Goal: Task Accomplishment & Management: Manage account settings

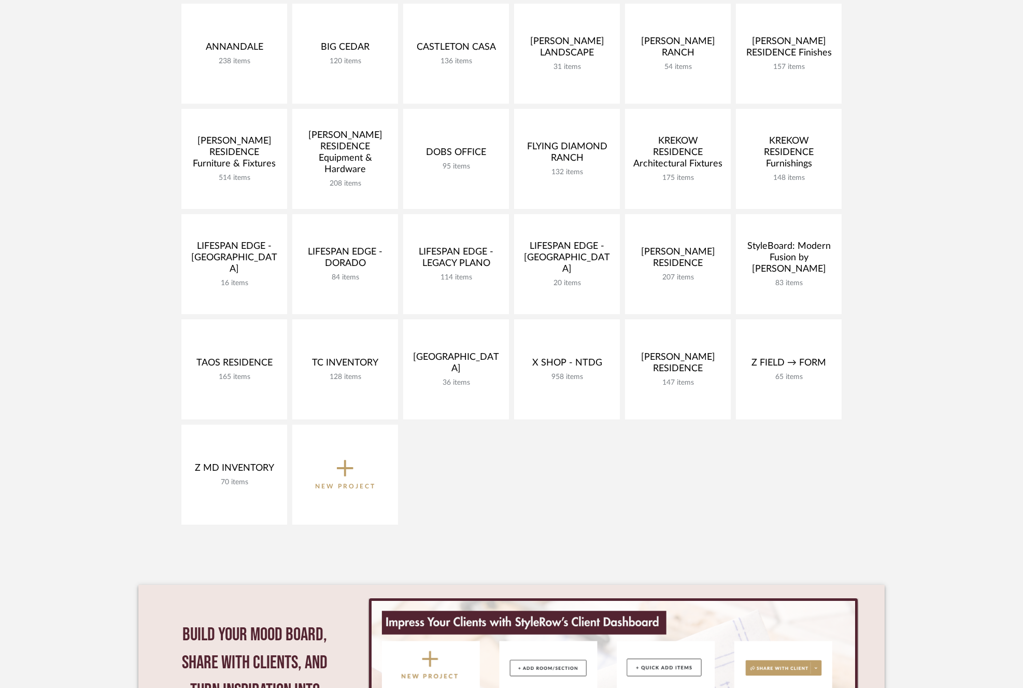
scroll to position [257, 0]
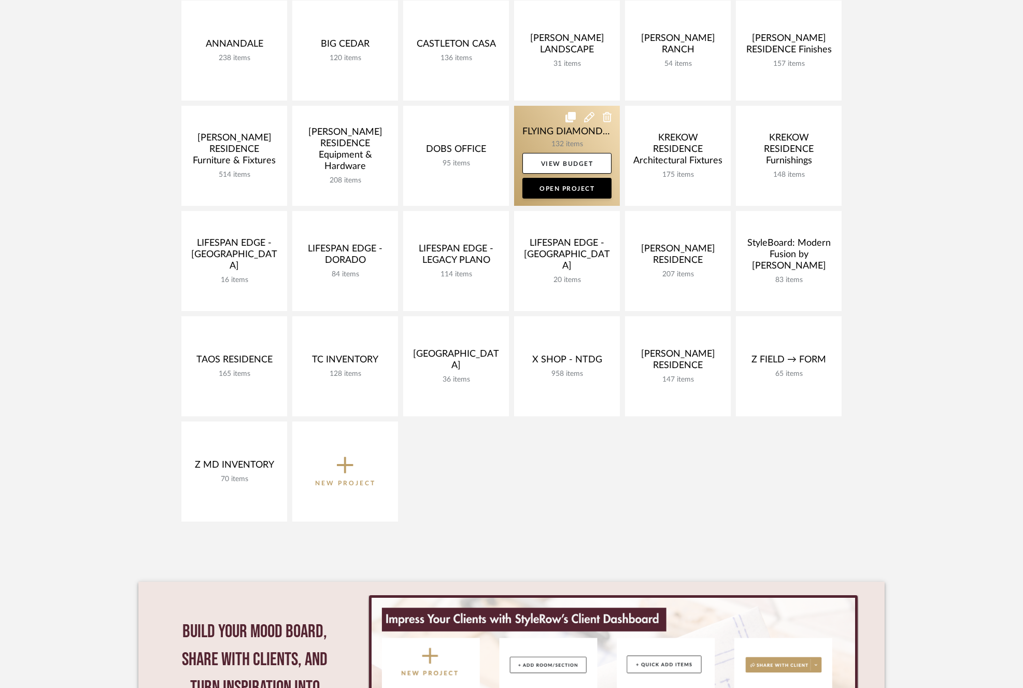
click at [526, 120] on link at bounding box center [567, 156] width 106 height 100
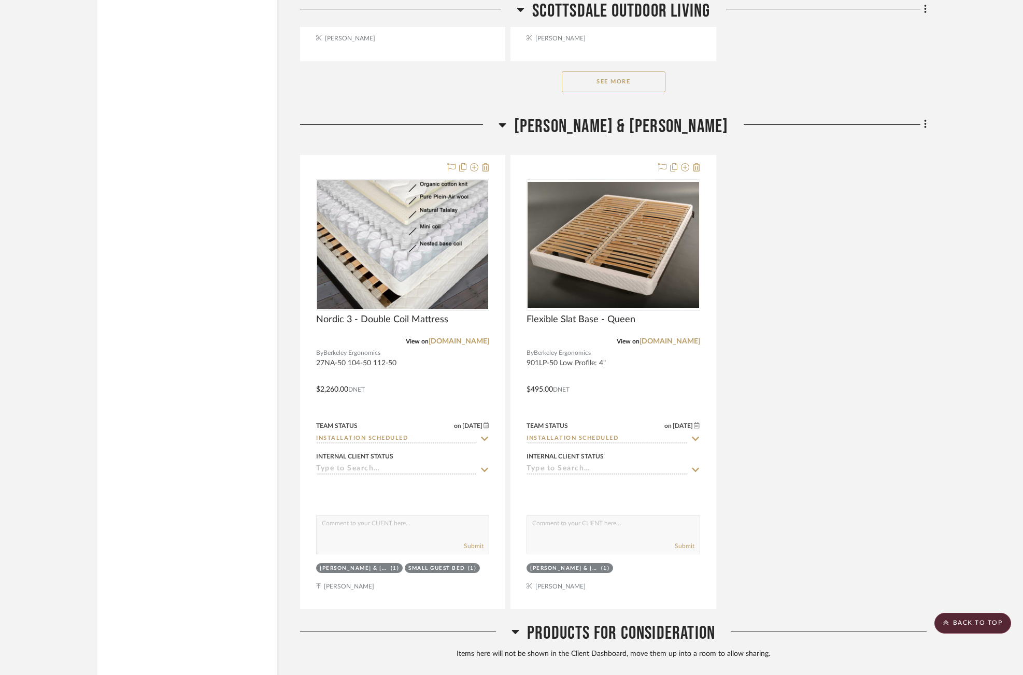
scroll to position [15658, 1]
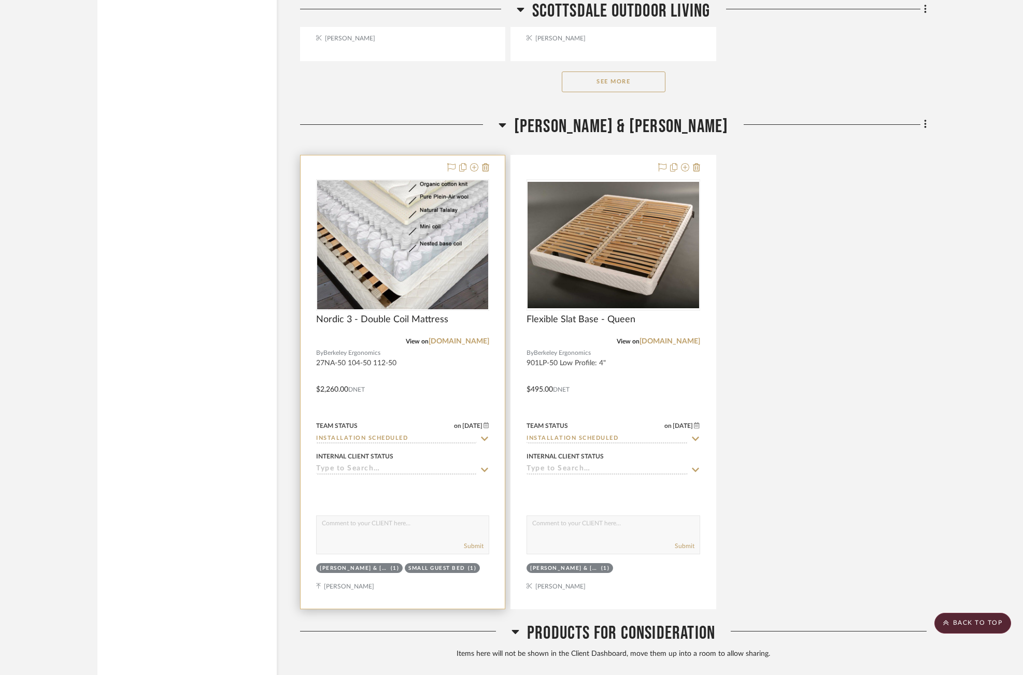
click at [486, 435] on icon at bounding box center [484, 439] width 9 height 8
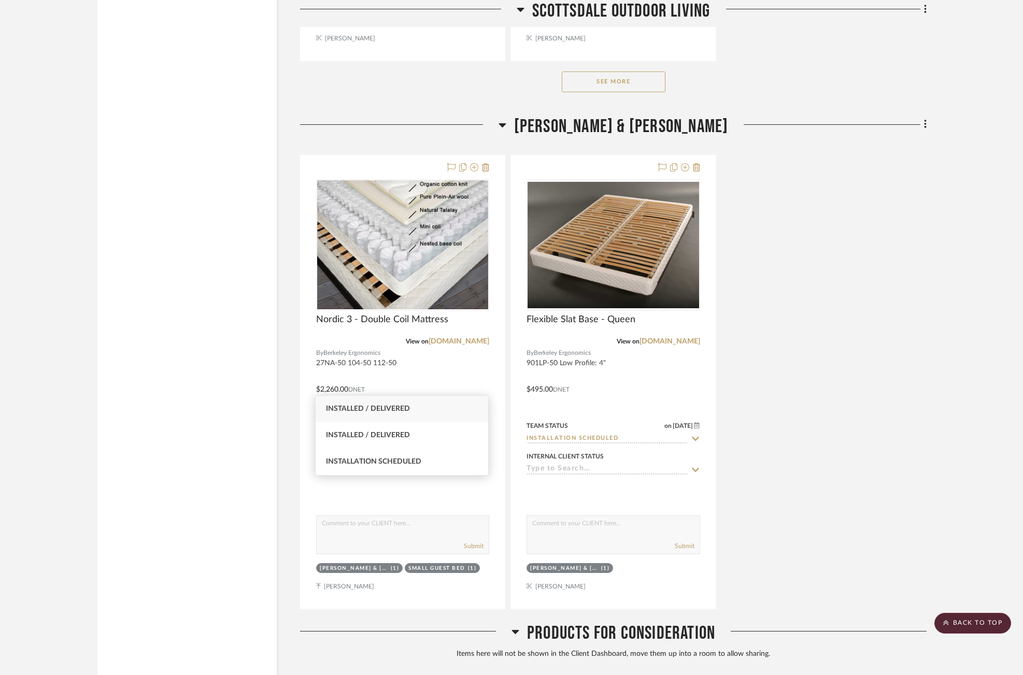
type input "install"
click at [432, 417] on div "Installed / Delivered" at bounding box center [402, 409] width 173 height 26
type input "8/21/2025"
type input "Installed / Delivered"
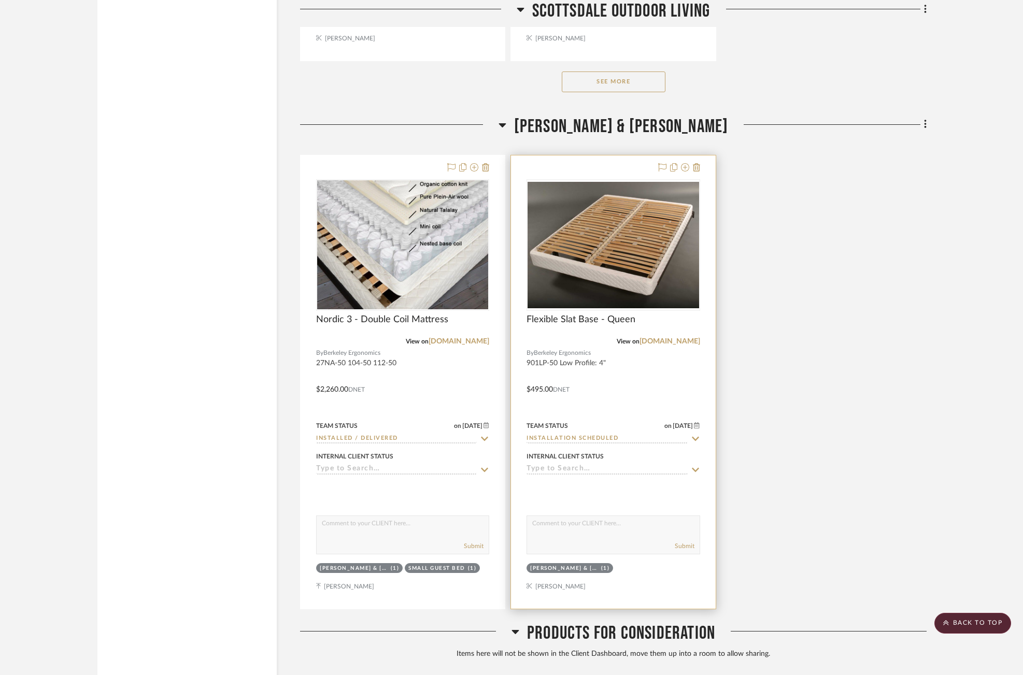
click at [637, 434] on input "Installation Scheduled" at bounding box center [607, 439] width 161 height 10
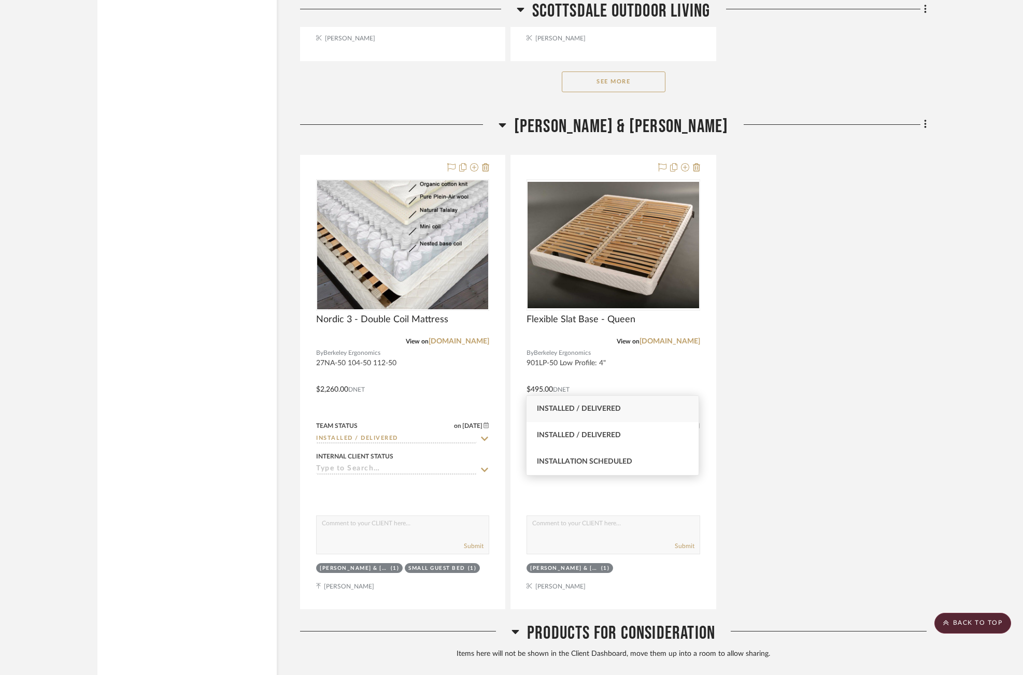
type input "install"
click at [632, 407] on div "Installed / Delivered" at bounding box center [613, 409] width 173 height 26
type input "8/21/2025"
type input "Installed / Delivered"
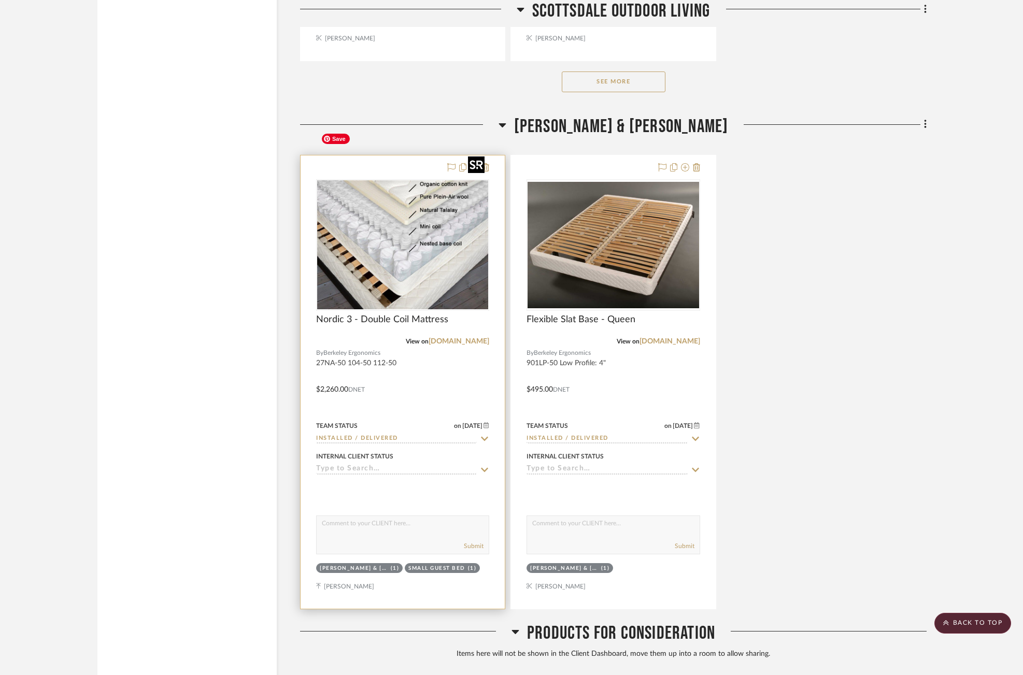
click at [417, 222] on img "0" at bounding box center [402, 244] width 171 height 129
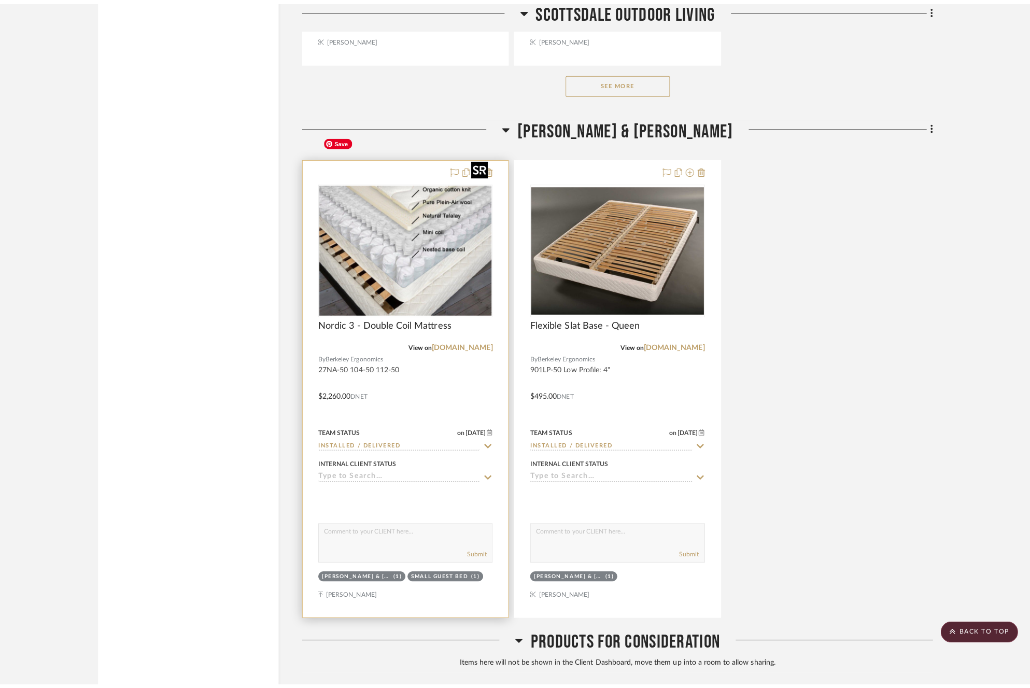
scroll to position [0, 0]
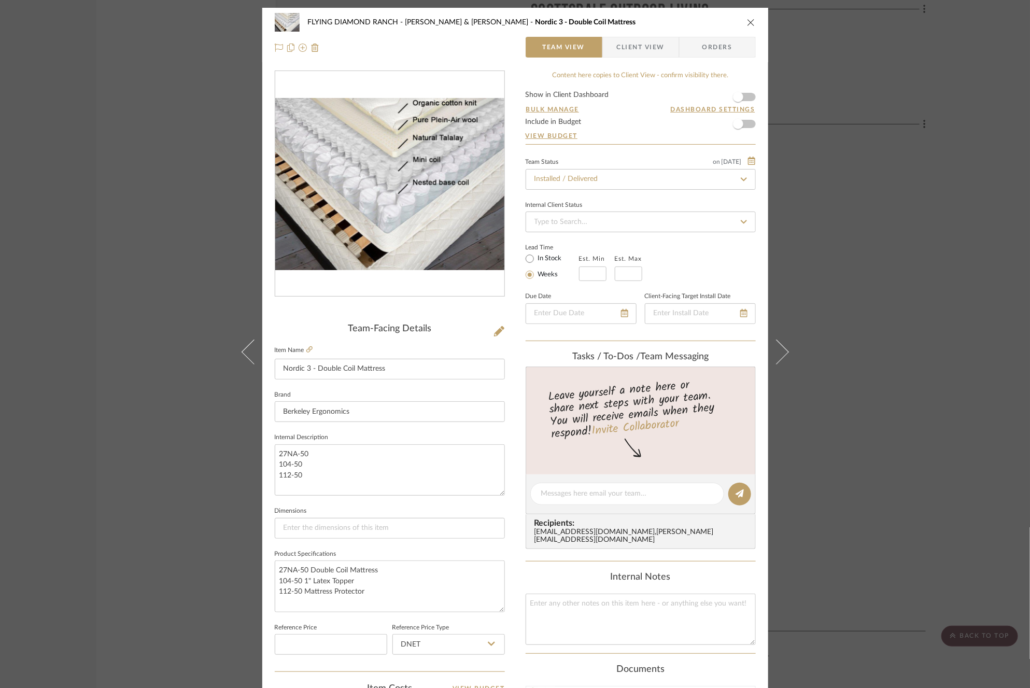
click at [642, 58] on div "FLYING DIAMOND RANCH WILLIAM & LANA Nordic 3 - Double Coil Mattress Team View C…" at bounding box center [515, 35] width 506 height 54
click at [641, 41] on span "Client View" at bounding box center [641, 47] width 48 height 21
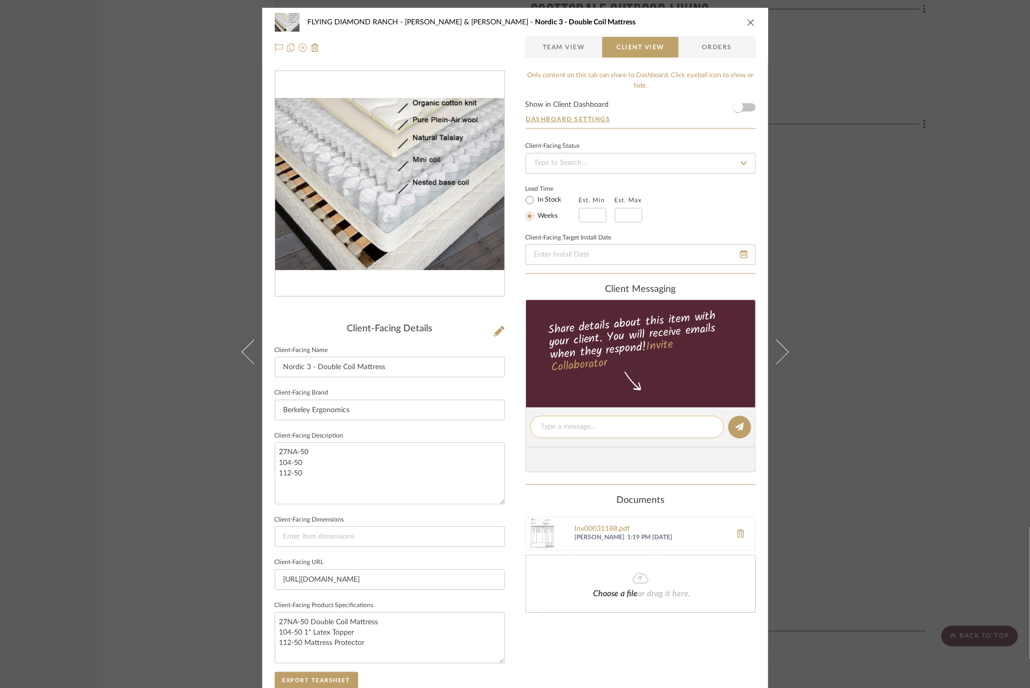
click at [608, 416] on div at bounding box center [627, 427] width 194 height 22
click at [608, 428] on textarea at bounding box center [627, 426] width 172 height 11
type textarea "Delivered 8/20"
click at [736, 423] on icon at bounding box center [740, 427] width 8 height 8
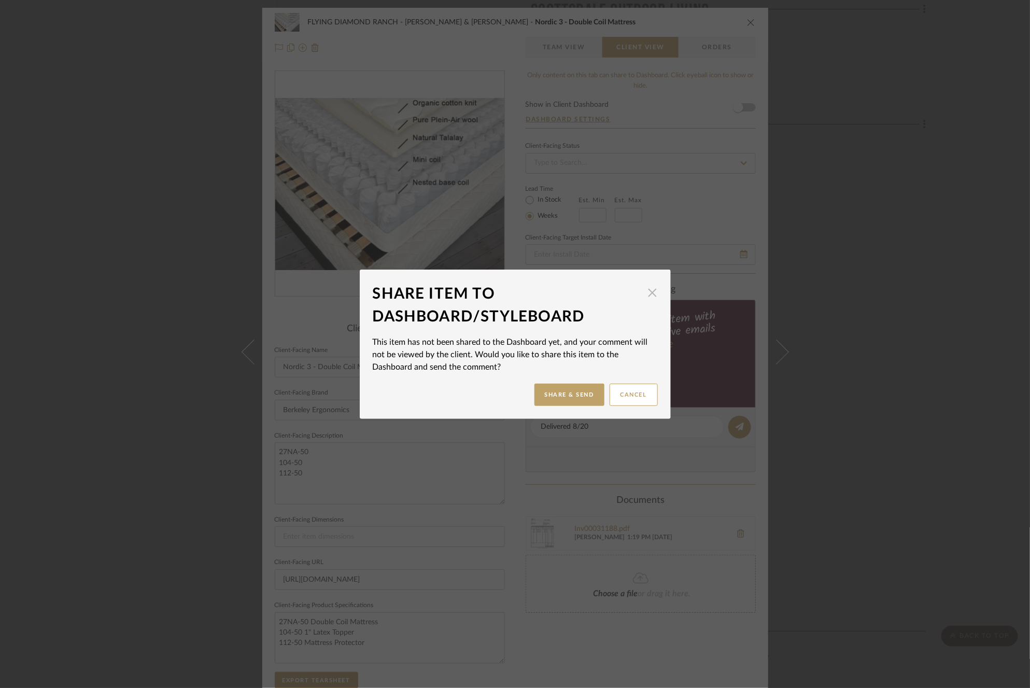
click at [642, 294] on span "button" at bounding box center [652, 293] width 21 height 21
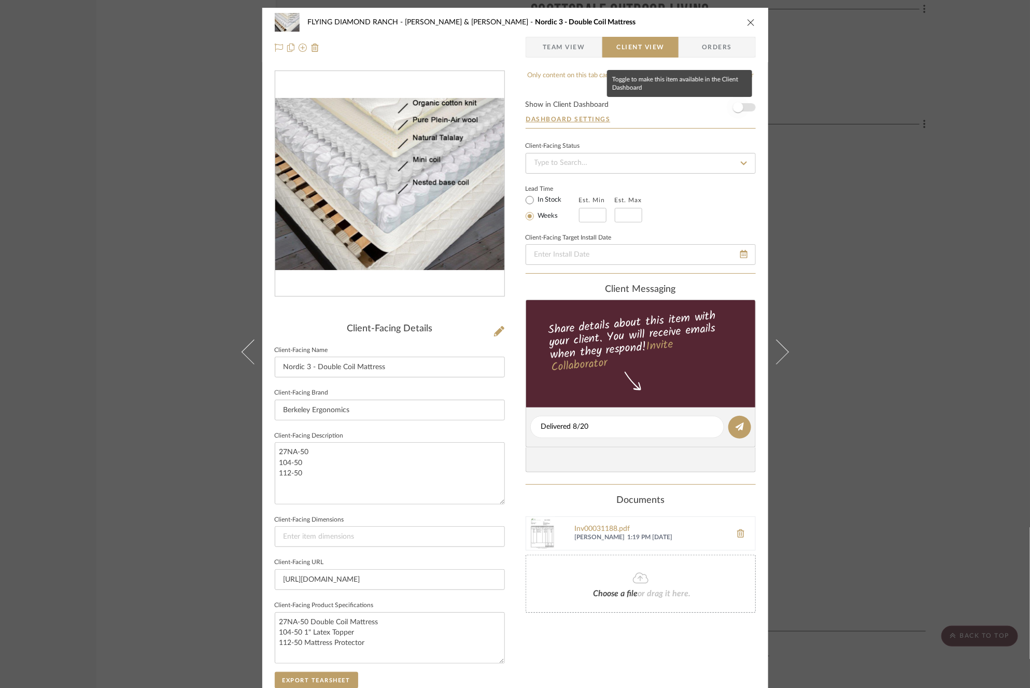
click at [741, 102] on span "button" at bounding box center [738, 107] width 23 height 23
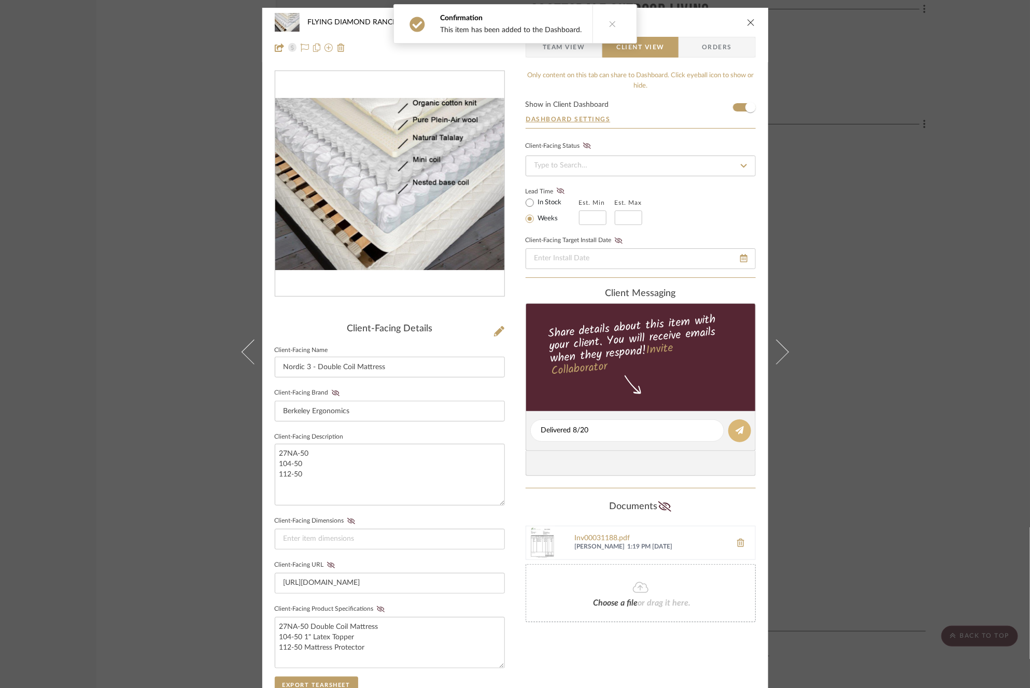
click at [736, 431] on icon at bounding box center [740, 430] width 8 height 8
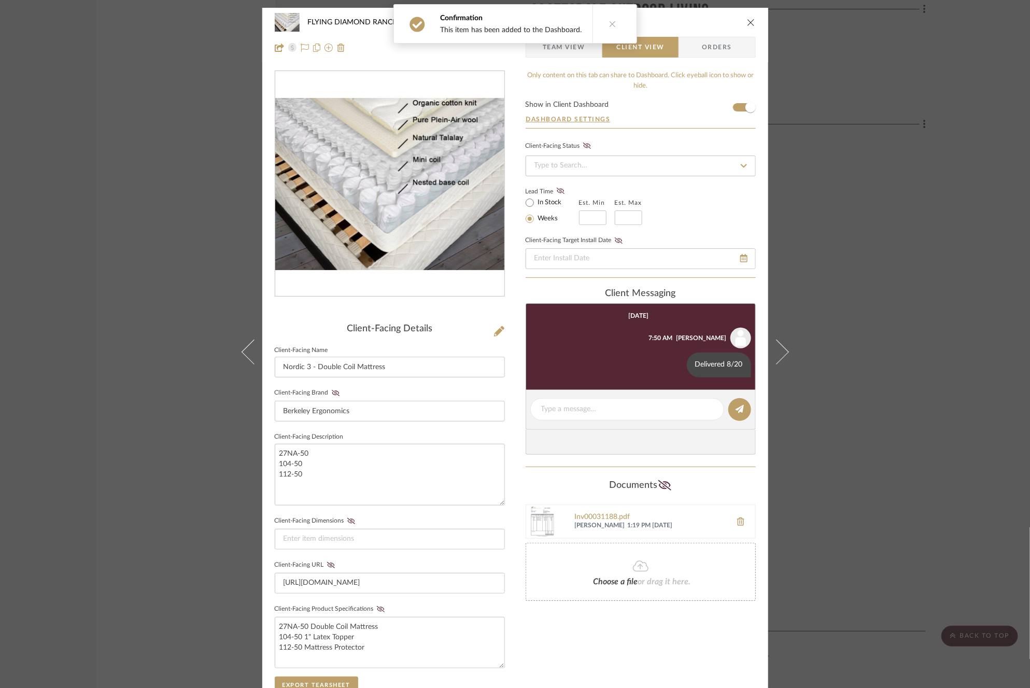
click at [866, 302] on div "FLYING DIAMOND RANCH WILLIAM & LANA Nordic 3 - Double Coil Mattress Team View C…" at bounding box center [515, 344] width 1030 height 688
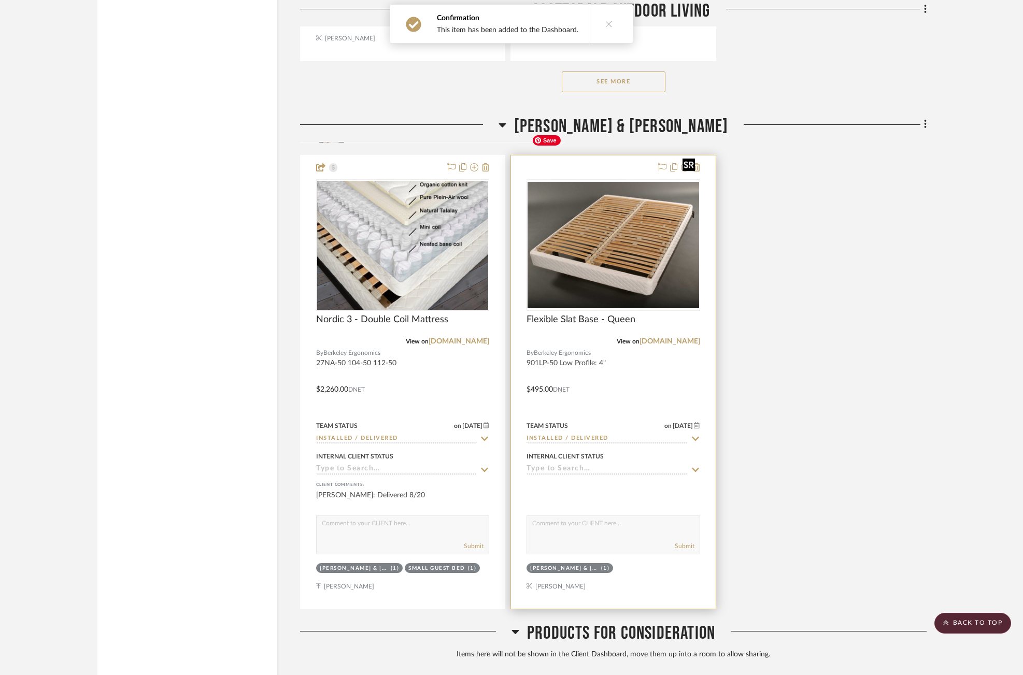
click at [0, 0] on img at bounding box center [0, 0] width 0 height 0
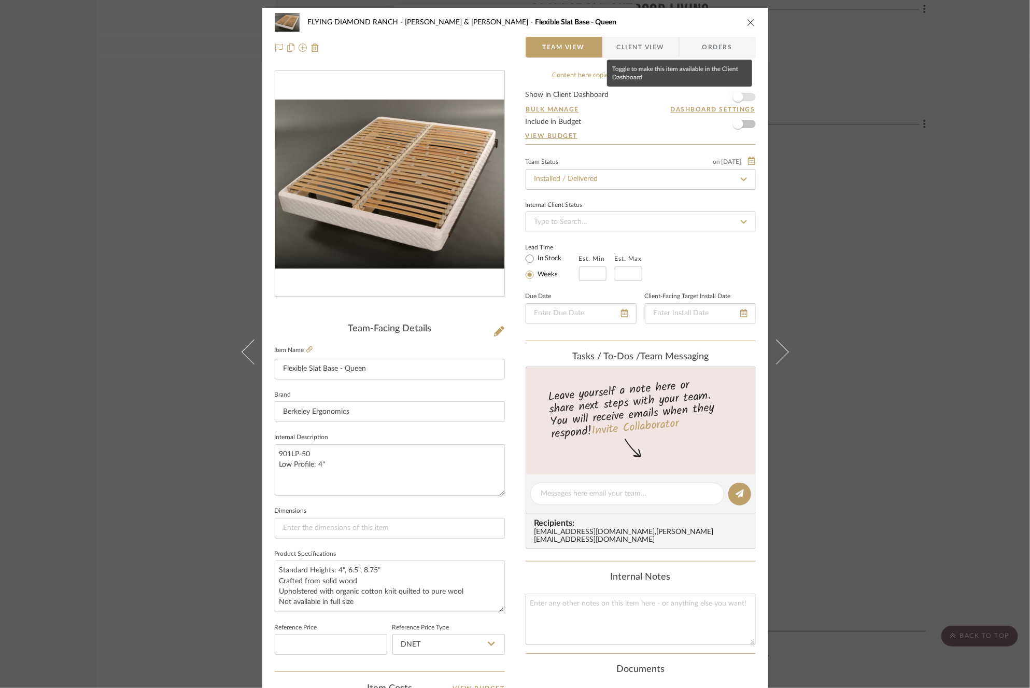
click at [740, 87] on span "button" at bounding box center [738, 97] width 23 height 23
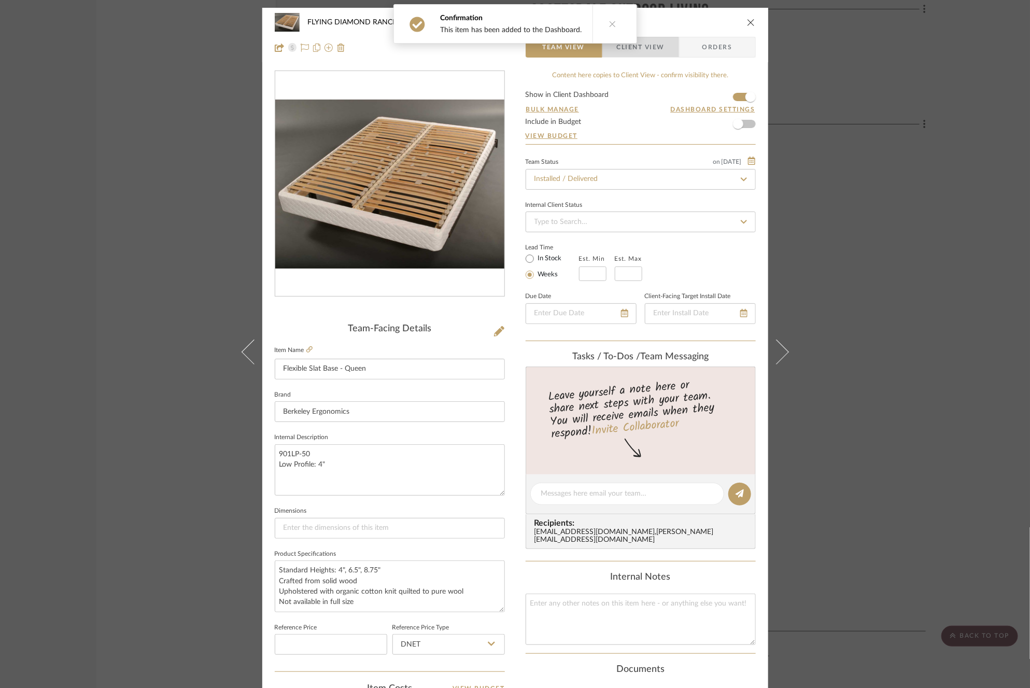
click at [650, 44] on span "Client View" at bounding box center [641, 47] width 48 height 21
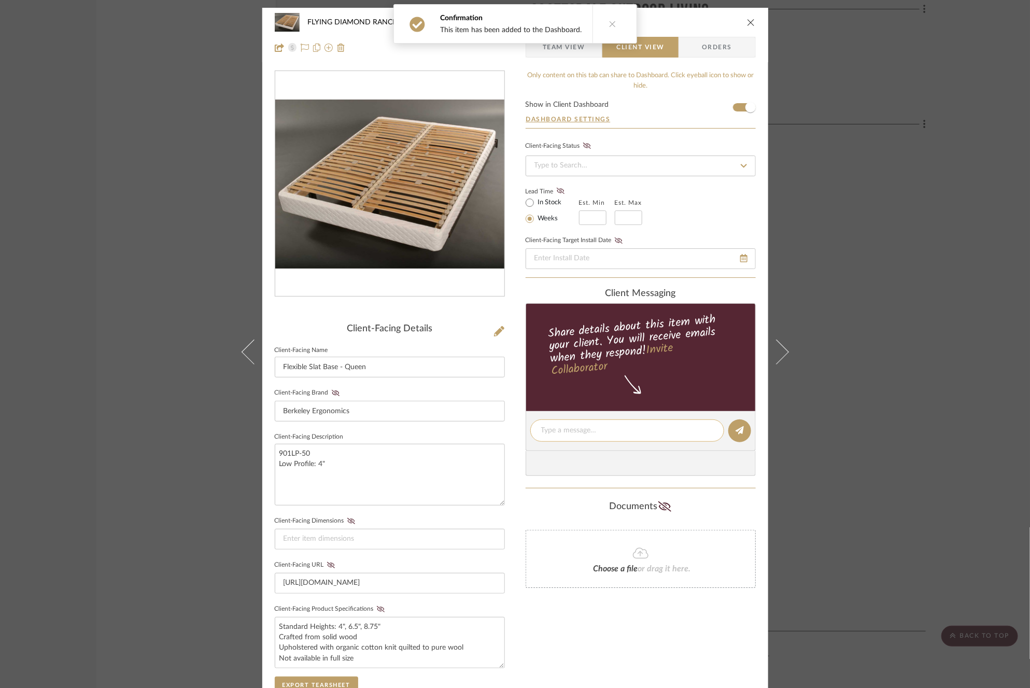
click at [621, 430] on textarea at bounding box center [627, 430] width 172 height 11
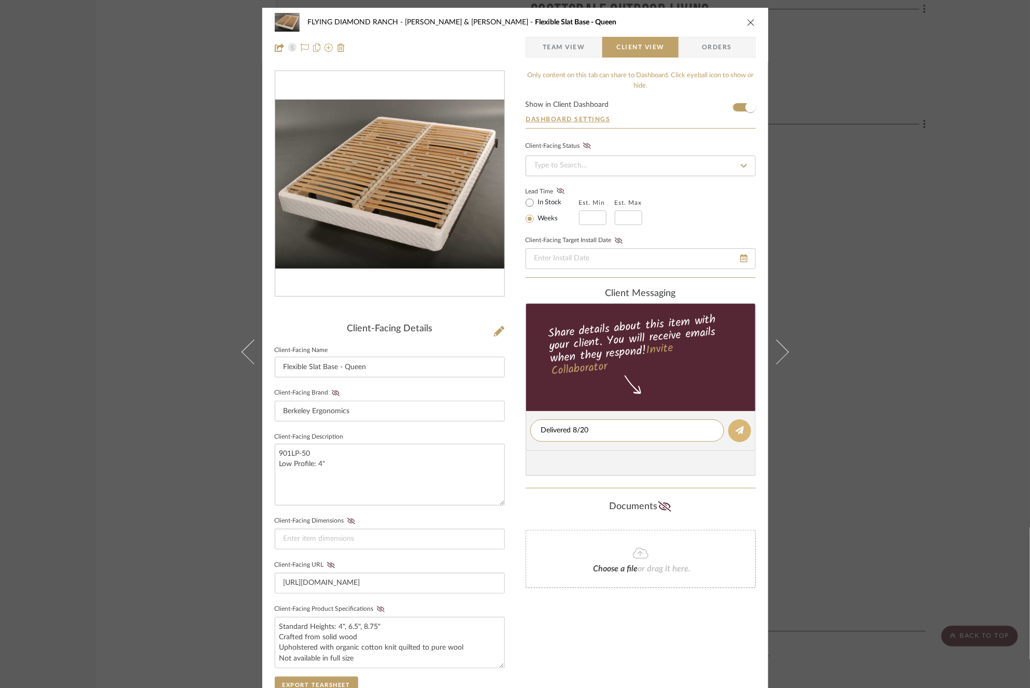
type textarea "Delivered 8/20"
click at [738, 426] on icon at bounding box center [740, 430] width 8 height 8
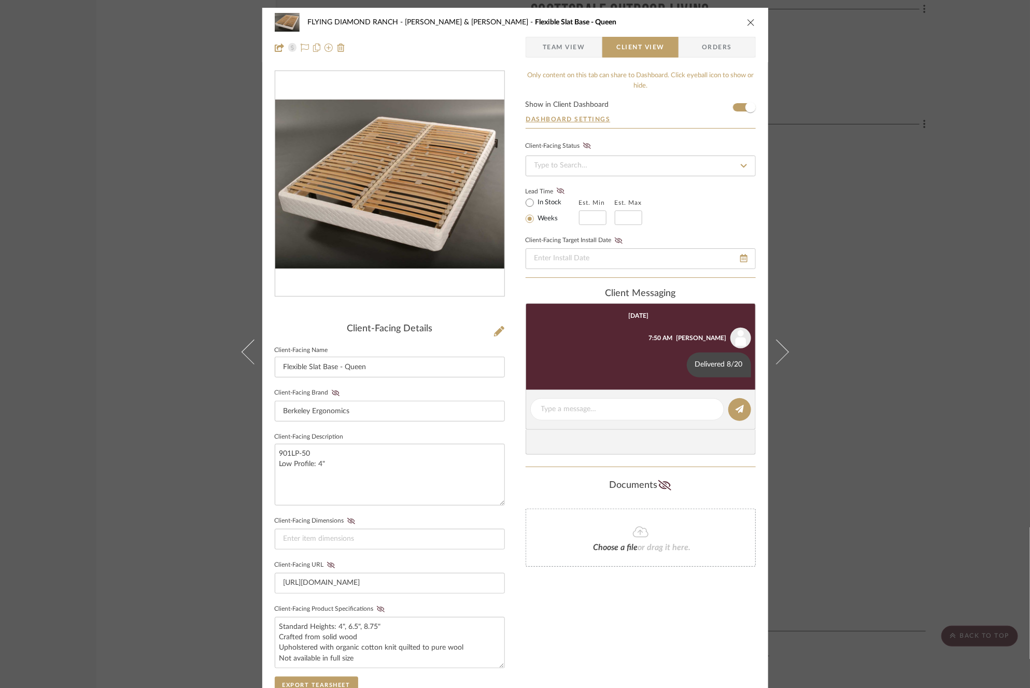
click at [855, 265] on div "FLYING DIAMOND RANCH WILLIAM & LANA Flexible Slat Base - Queen Team View Client…" at bounding box center [515, 344] width 1030 height 688
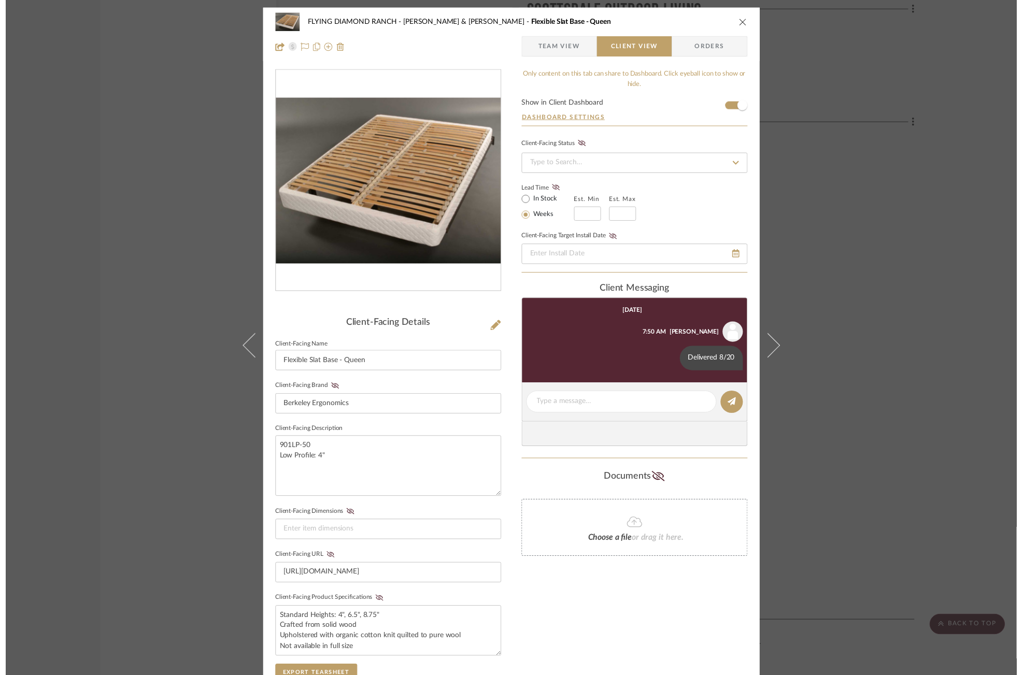
scroll to position [15658, 1]
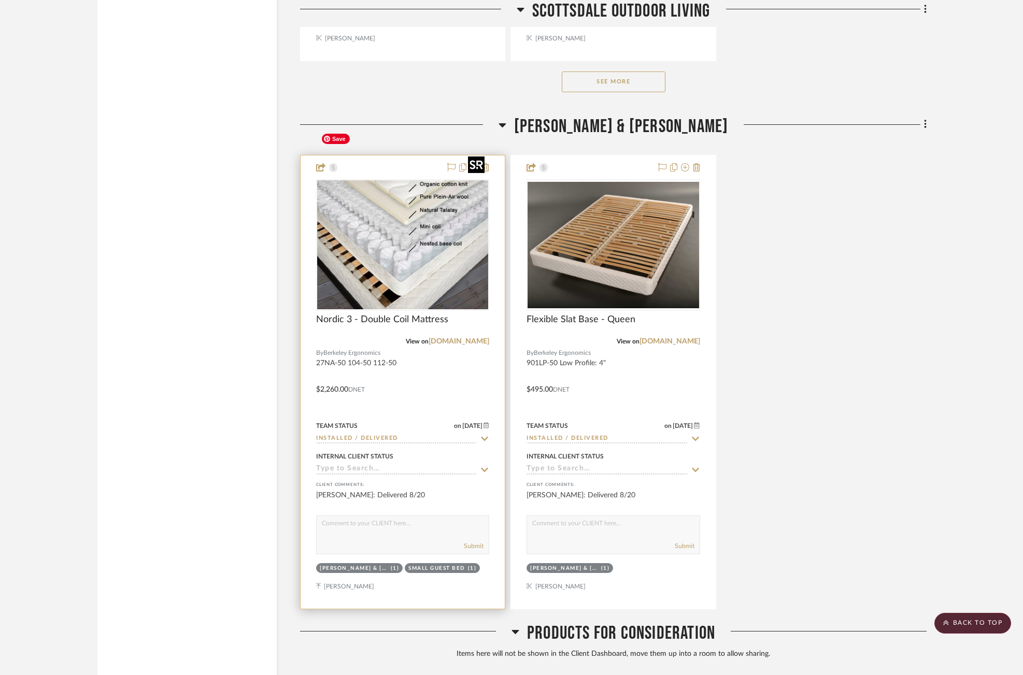
click at [401, 236] on img "0" at bounding box center [402, 244] width 171 height 129
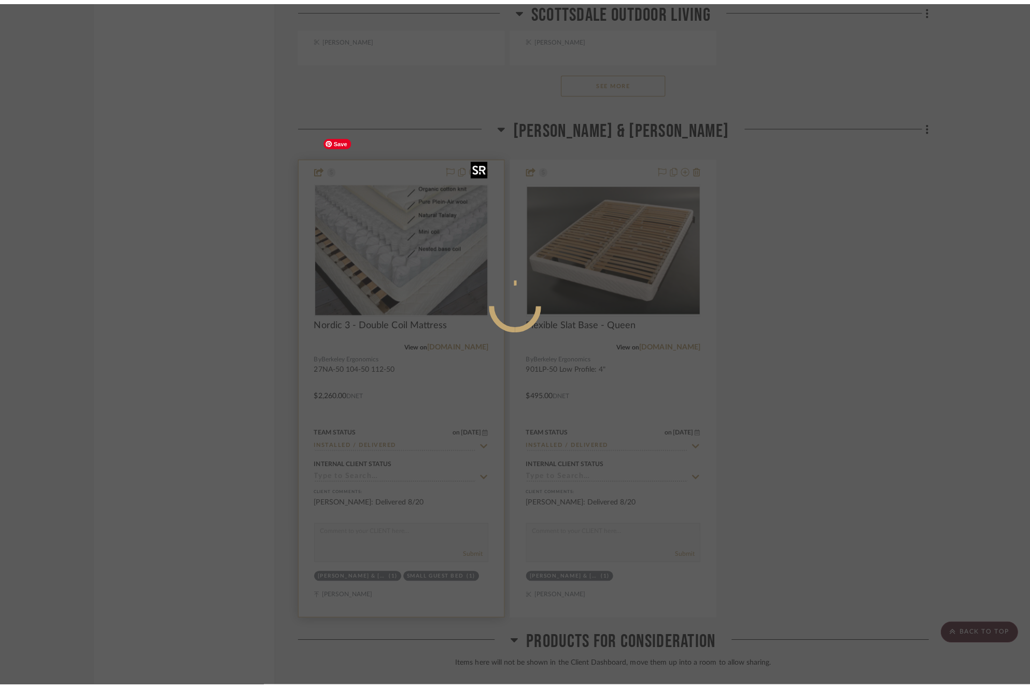
scroll to position [0, 0]
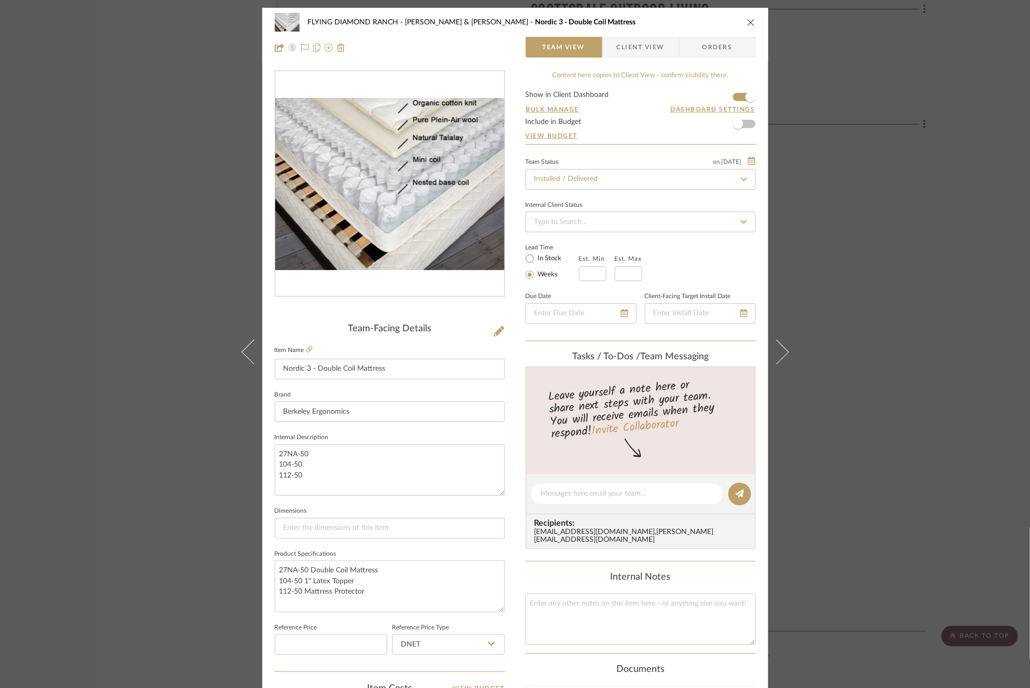
click at [876, 212] on div "FLYING DIAMOND RANCH WILLIAM & LANA Nordic 3 - Double Coil Mattress Team View C…" at bounding box center [515, 344] width 1030 height 688
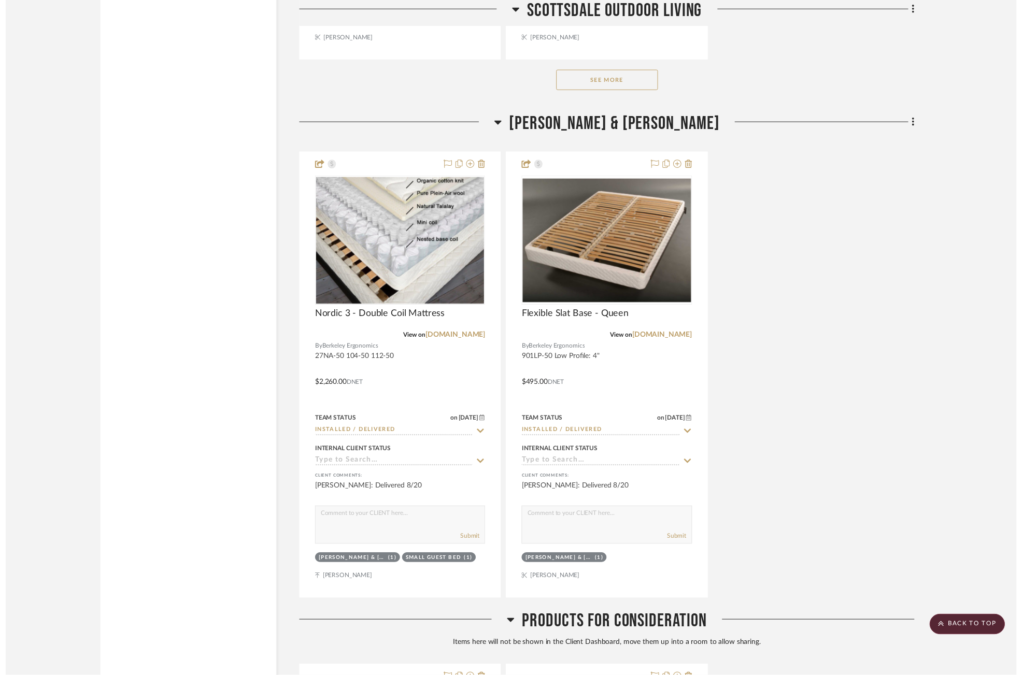
scroll to position [15658, 1]
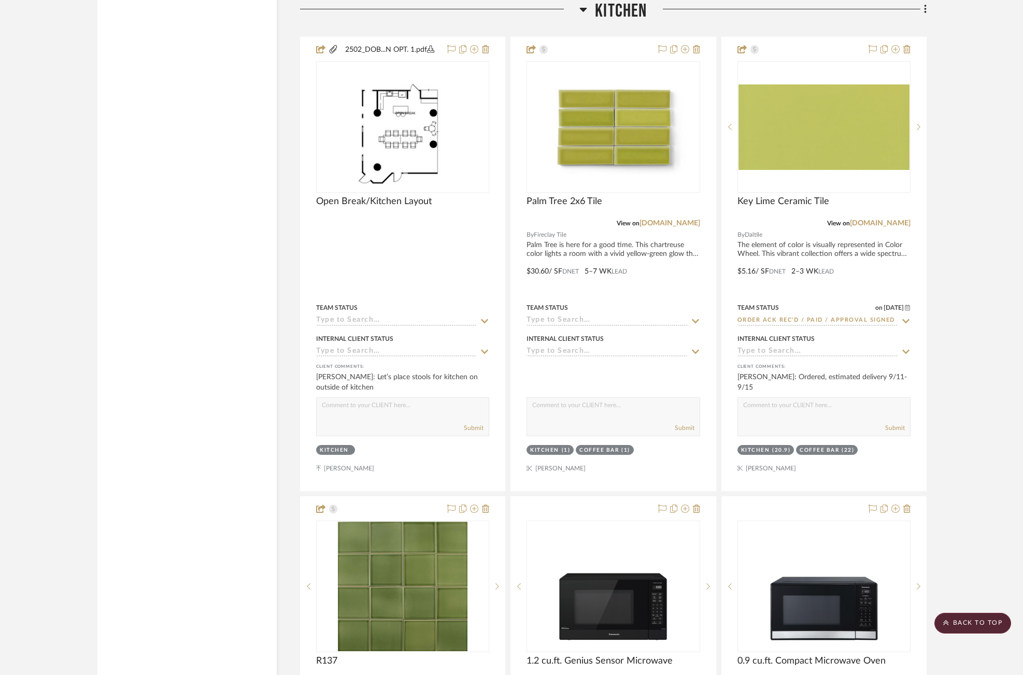
scroll to position [4204, 0]
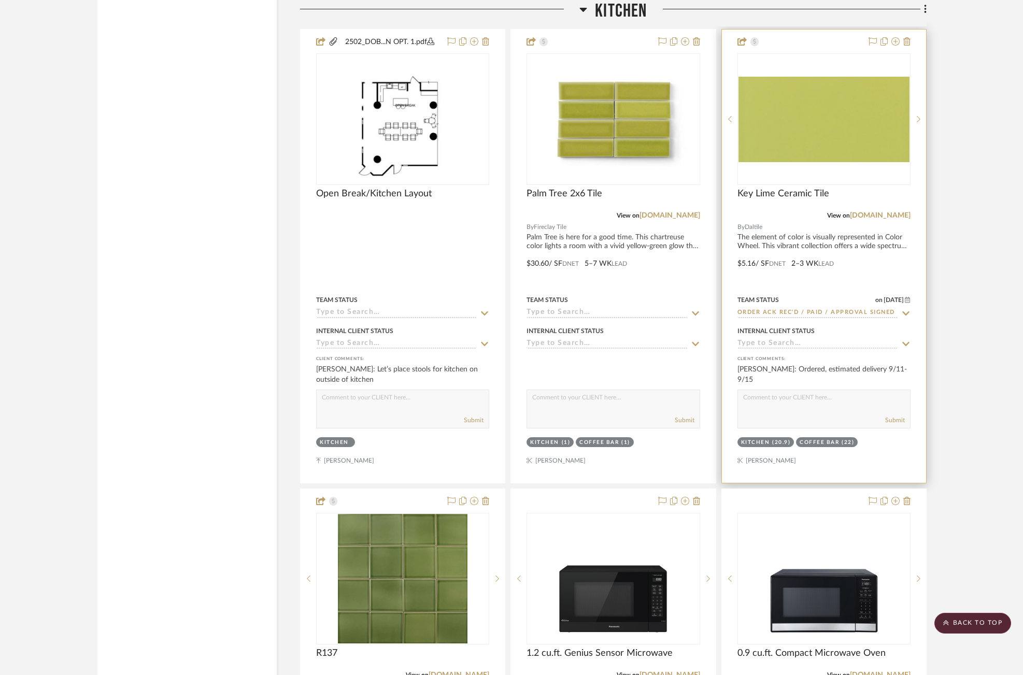
click at [908, 309] on icon at bounding box center [906, 313] width 9 height 8
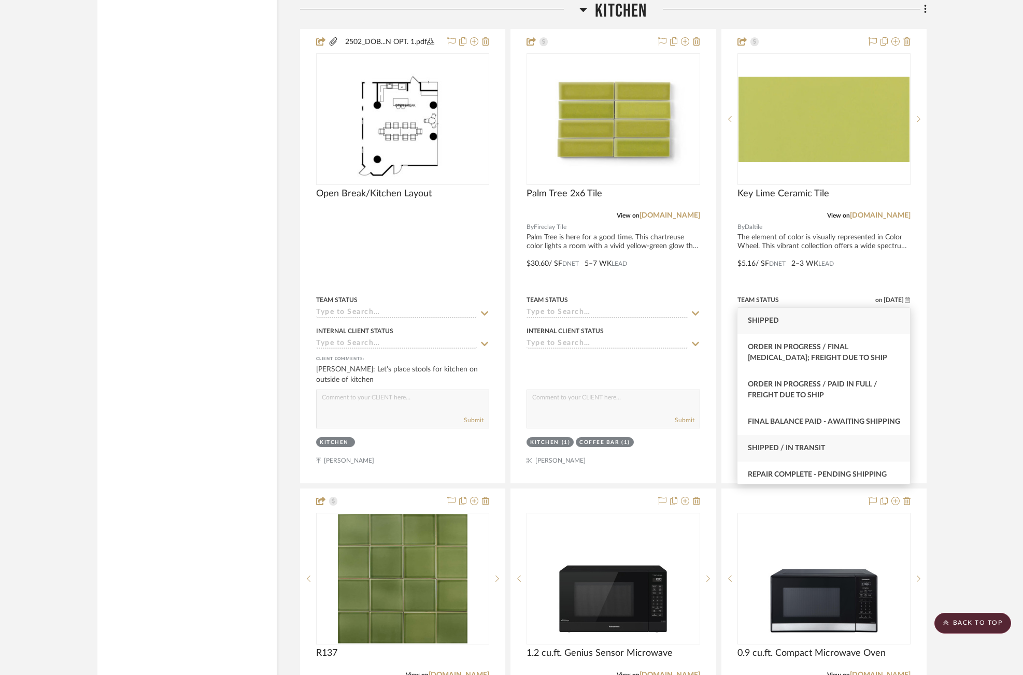
type input "shi"
click at [805, 452] on div "Shipped / In Transit" at bounding box center [824, 448] width 173 height 26
type input "8/21/2025"
type input "Shipped / In Transit"
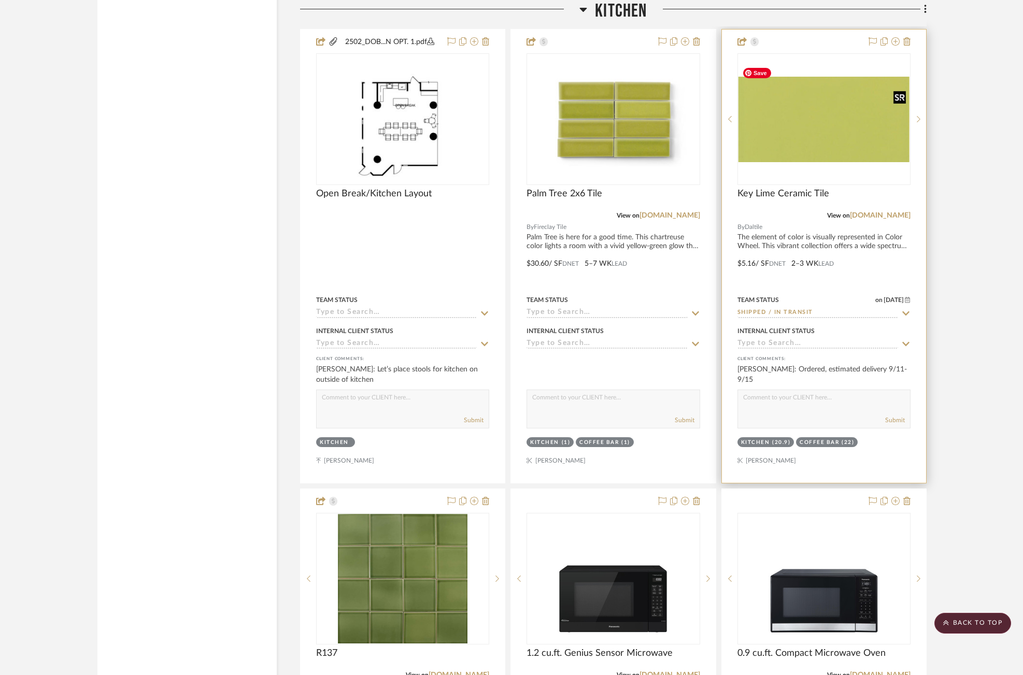
click at [0, 0] on img at bounding box center [0, 0] width 0 height 0
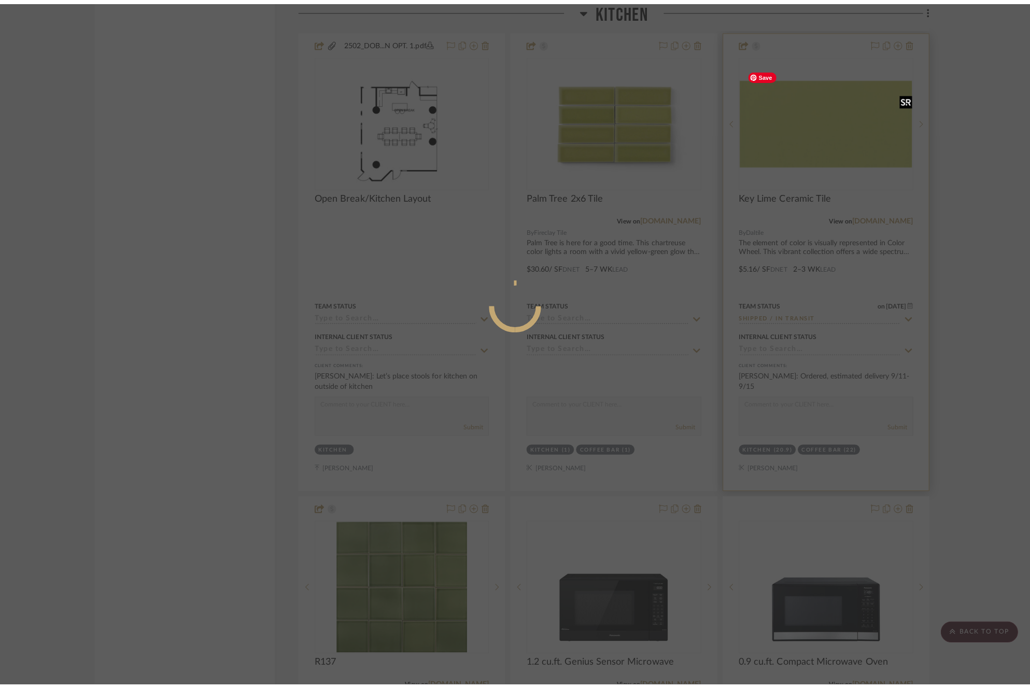
scroll to position [0, 0]
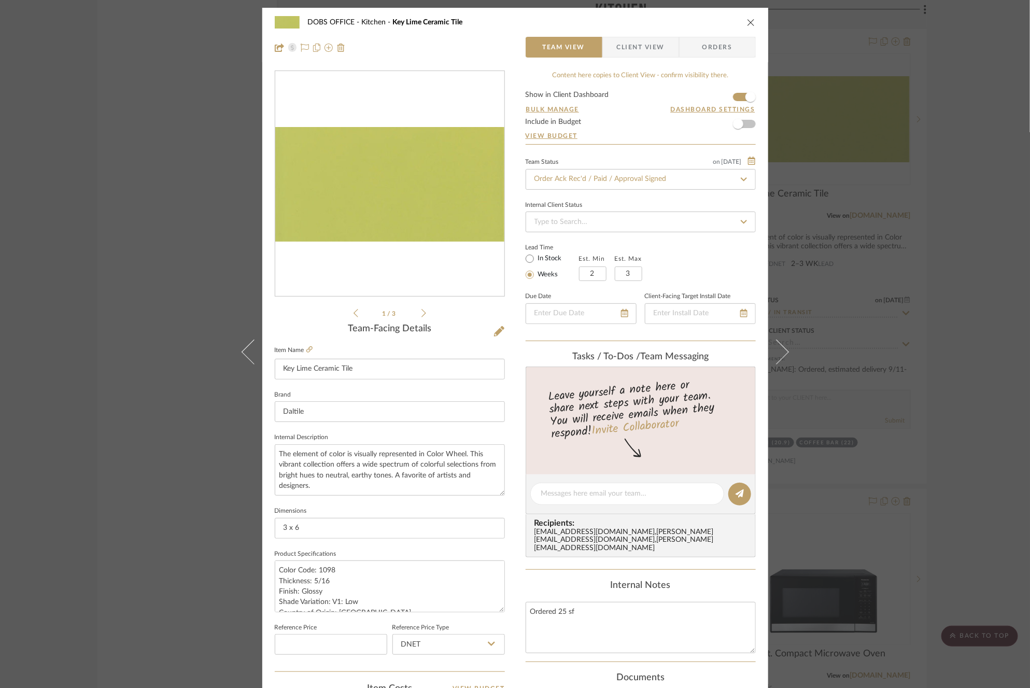
click at [642, 53] on span "Client View" at bounding box center [641, 47] width 48 height 21
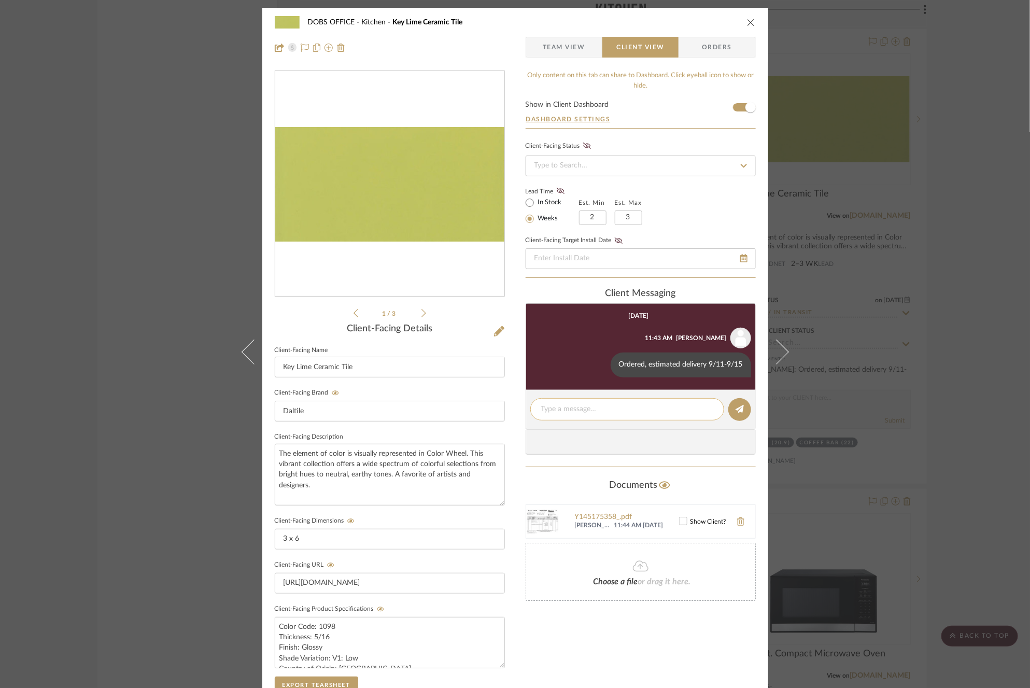
click at [617, 406] on textarea at bounding box center [627, 409] width 172 height 11
type textarea "S"
type textarea "C"
drag, startPoint x: 643, startPoint y: 404, endPoint x: 538, endPoint y: 406, distance: 105.8
click at [541, 406] on textarea "Arrived early, shipped out 8/21" at bounding box center [627, 409] width 172 height 11
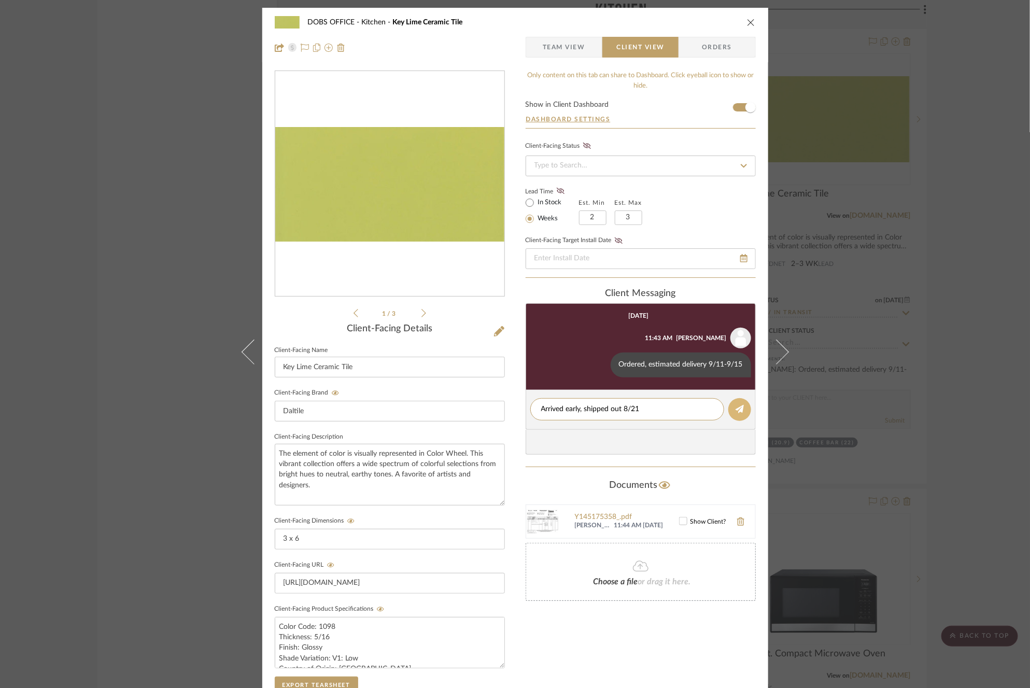
type textarea "Arrived early, shipped out 8/21"
click at [738, 406] on icon at bounding box center [740, 409] width 8 height 8
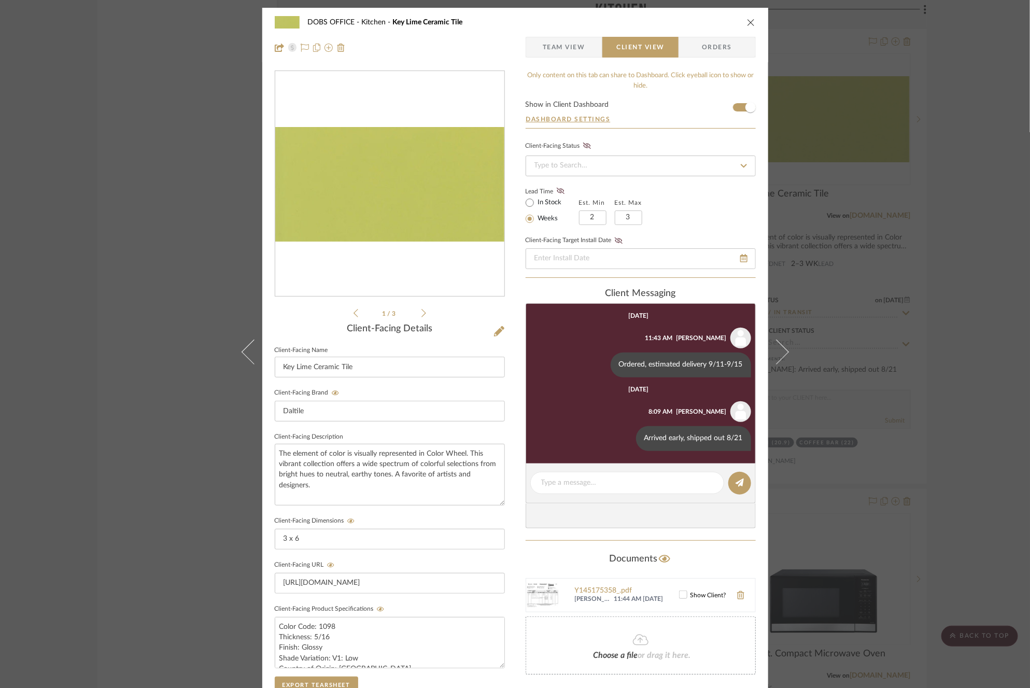
click at [867, 303] on div "DOBS OFFICE Kitchen Key Lime Ceramic Tile Team View Client View Orders 1 / 3 Cl…" at bounding box center [515, 344] width 1030 height 688
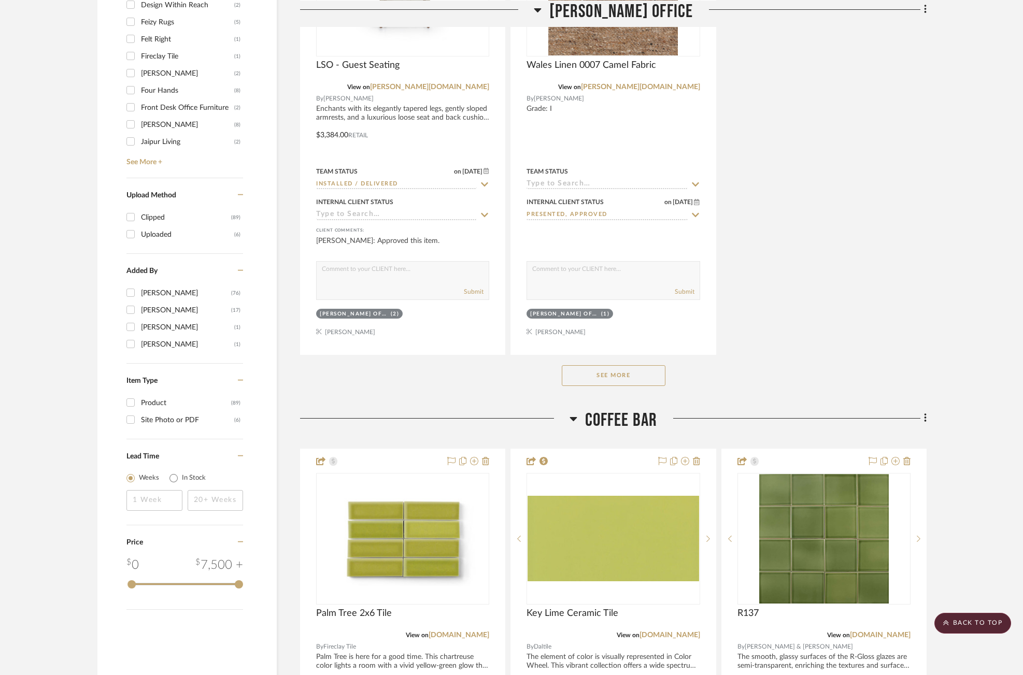
scroll to position [1424, 0]
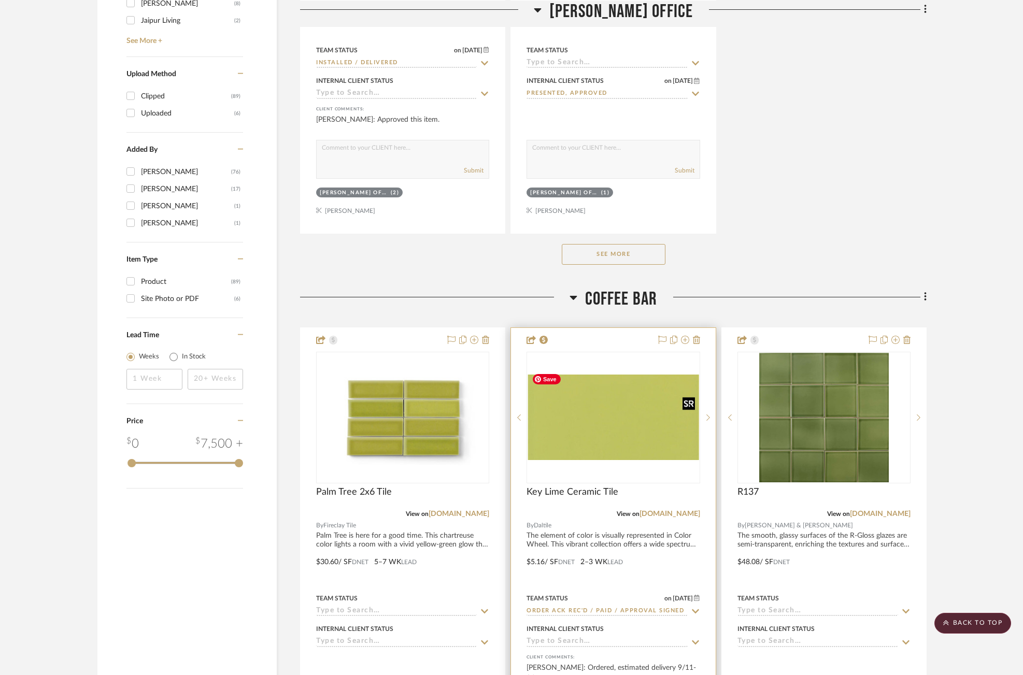
click at [0, 0] on img at bounding box center [0, 0] width 0 height 0
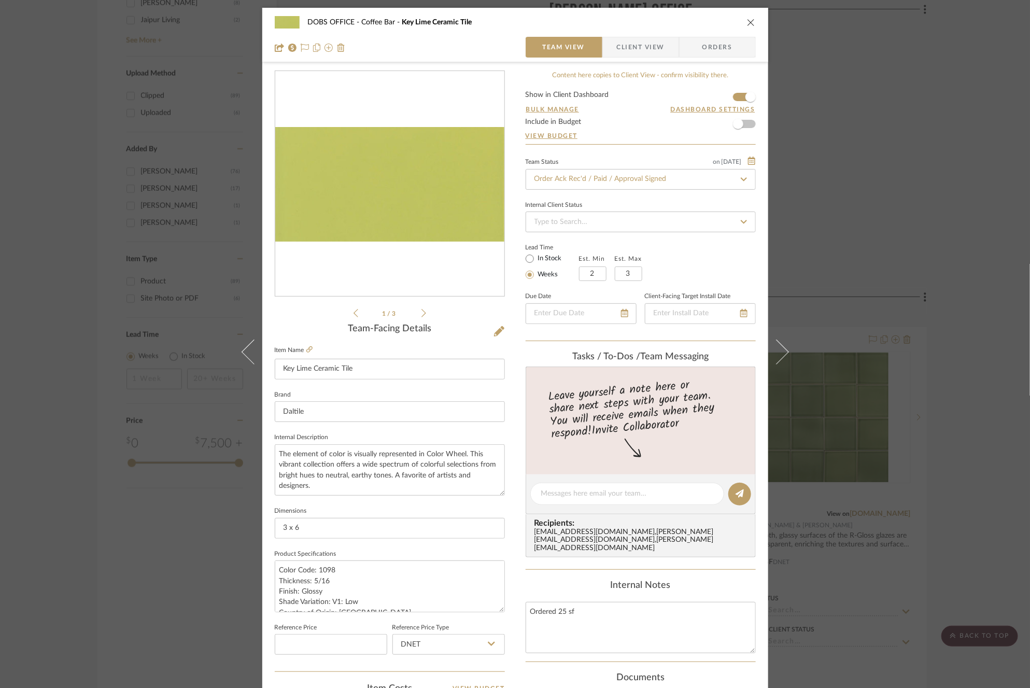
scroll to position [274, 0]
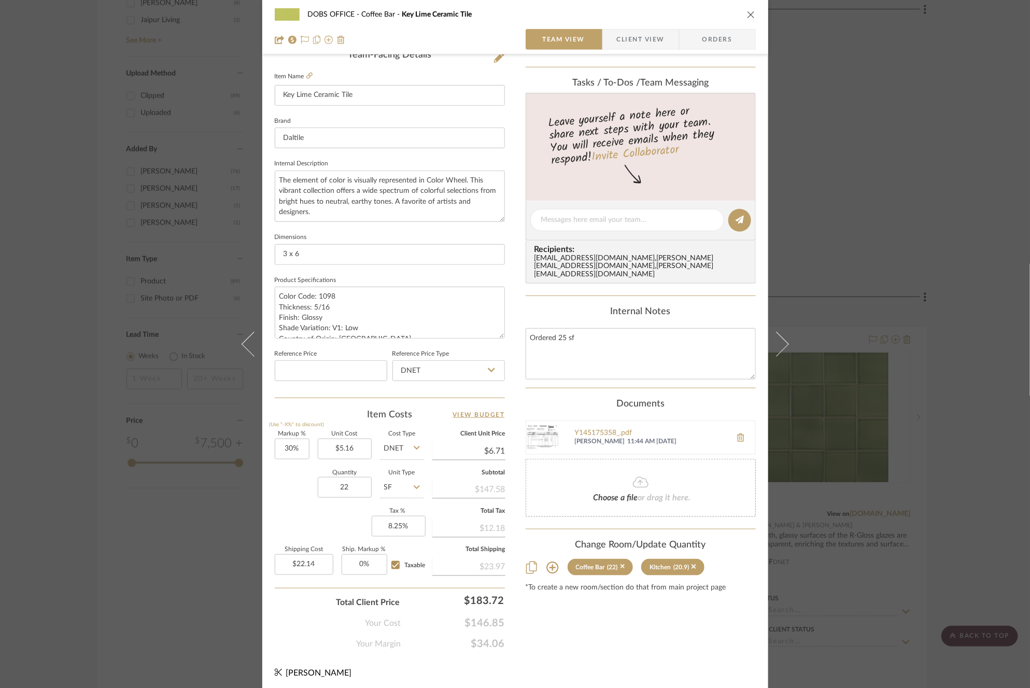
click at [620, 38] on span "Client View" at bounding box center [641, 39] width 48 height 21
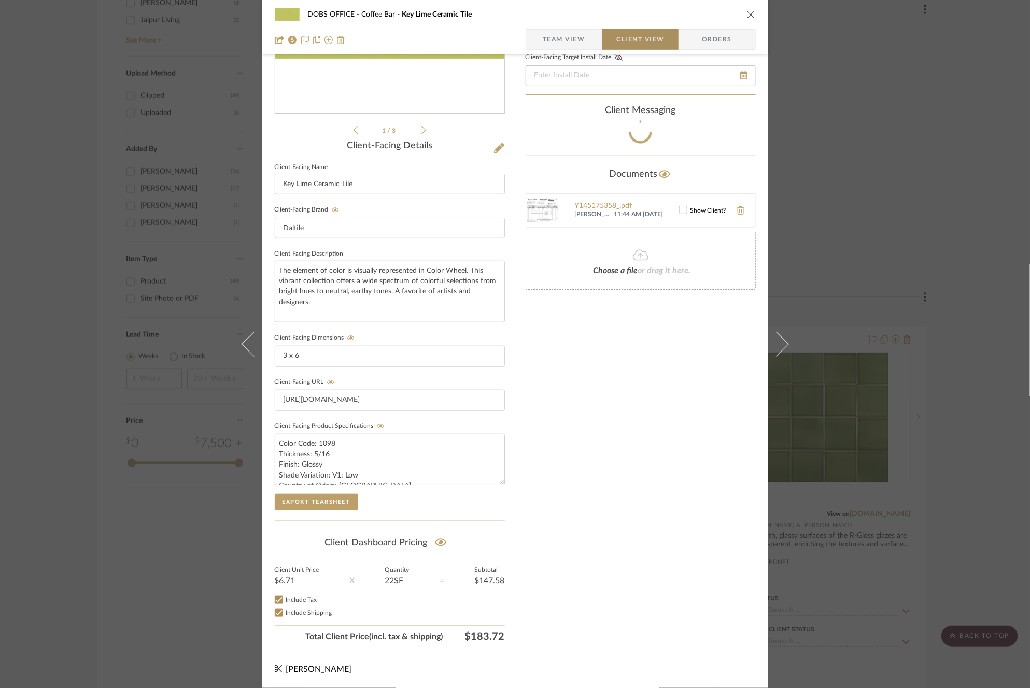
scroll to position [179, 0]
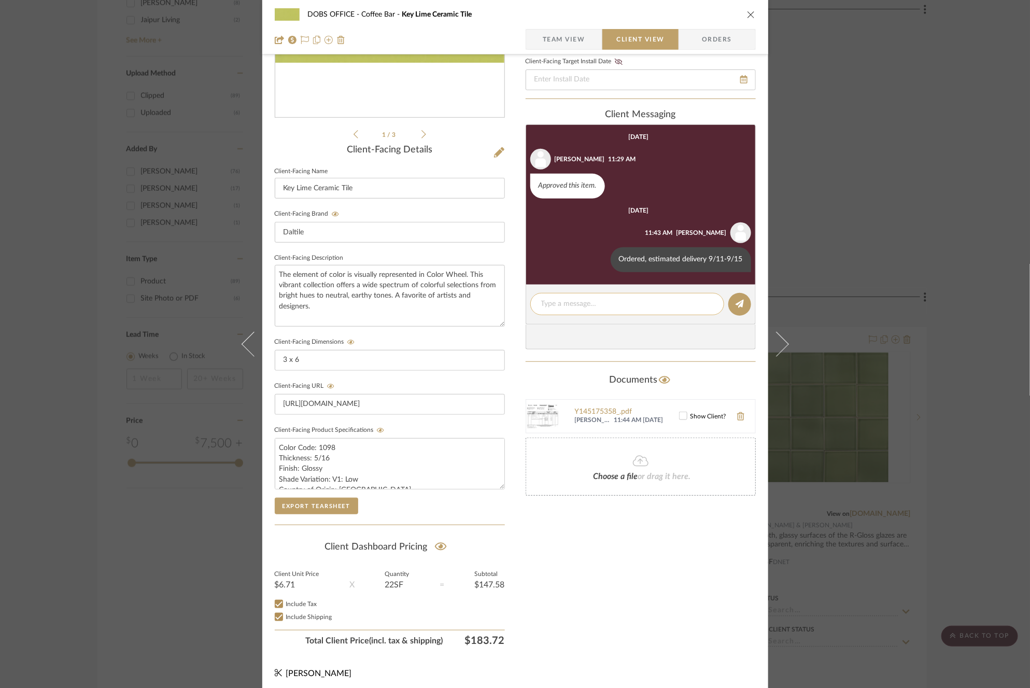
click at [601, 300] on textarea at bounding box center [627, 304] width 172 height 11
paste textarea "Arrived early, shipped out 8/21"
type textarea "Arrived early, shipped out 8/21"
click at [737, 300] on icon at bounding box center [740, 304] width 8 height 8
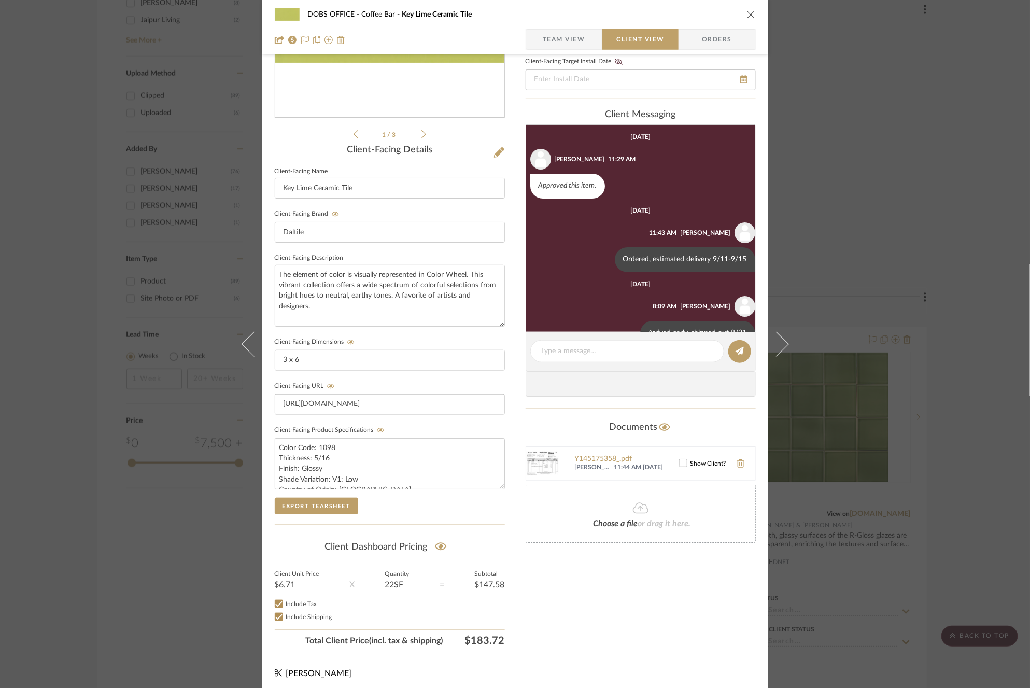
scroll to position [26, 0]
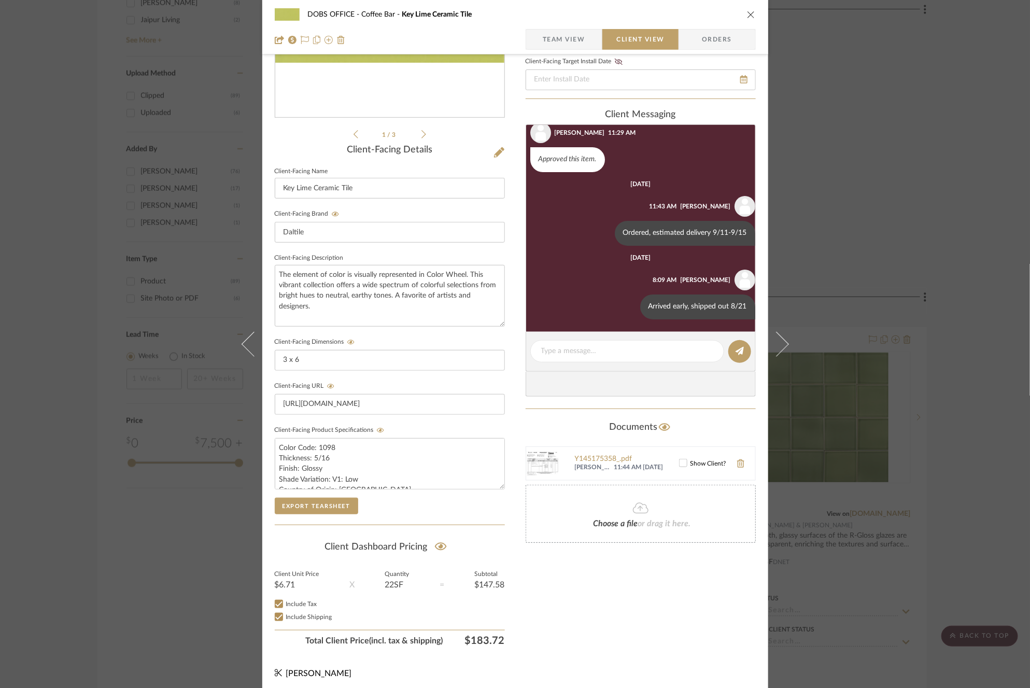
click at [872, 182] on div "DOBS OFFICE Coffee Bar Key Lime Ceramic Tile Team View Client View Orders 1 / 3…" at bounding box center [515, 344] width 1030 height 688
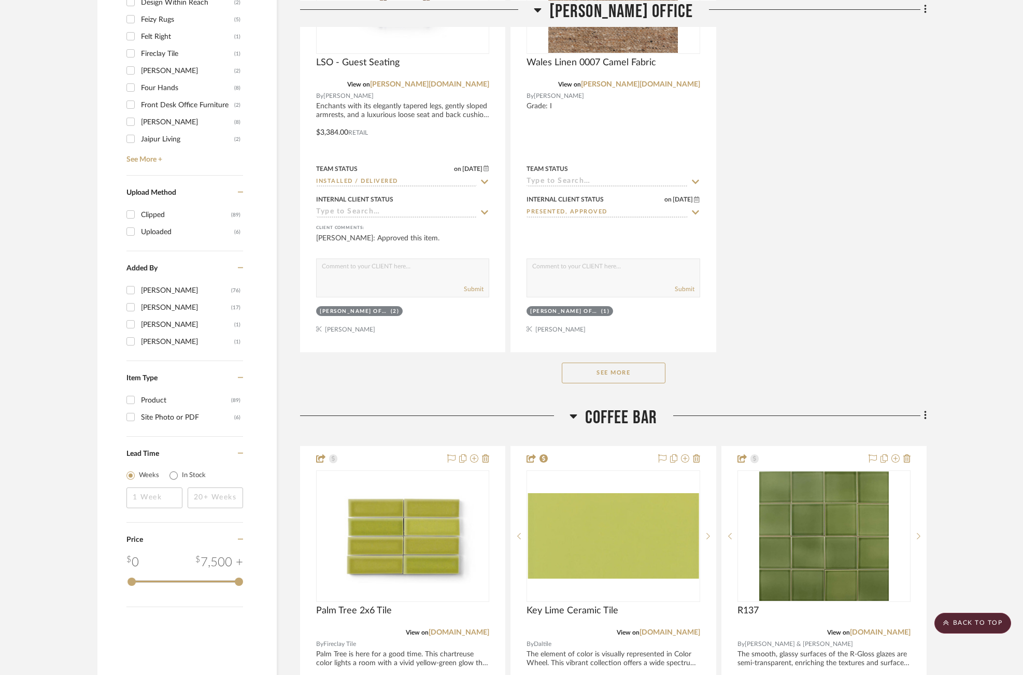
scroll to position [1778, 0]
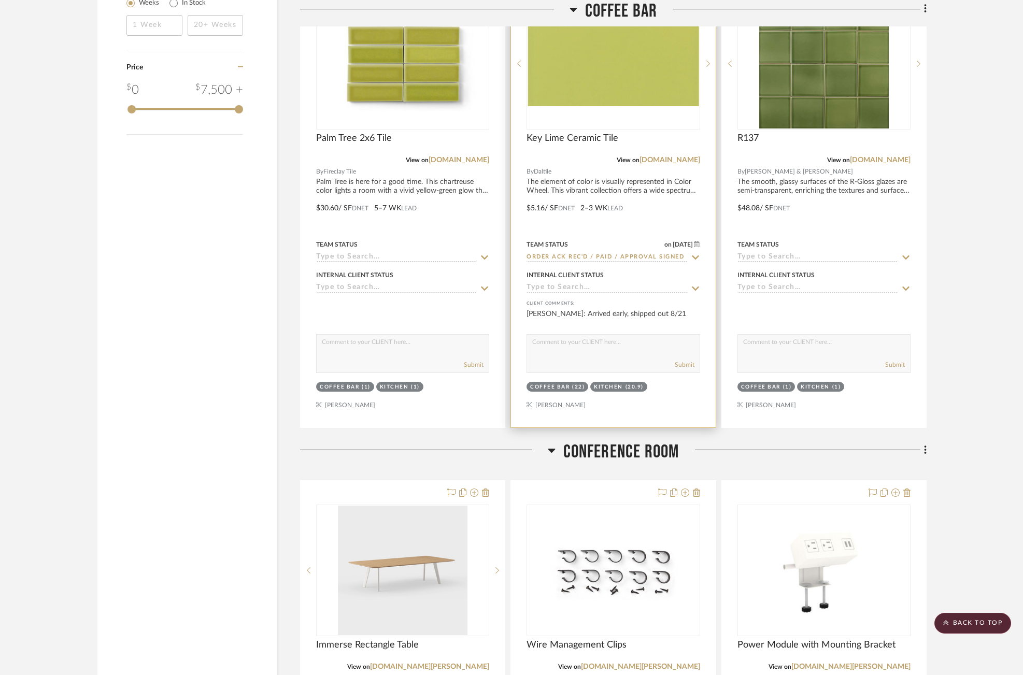
click at [695, 256] on icon at bounding box center [695, 258] width 7 height 4
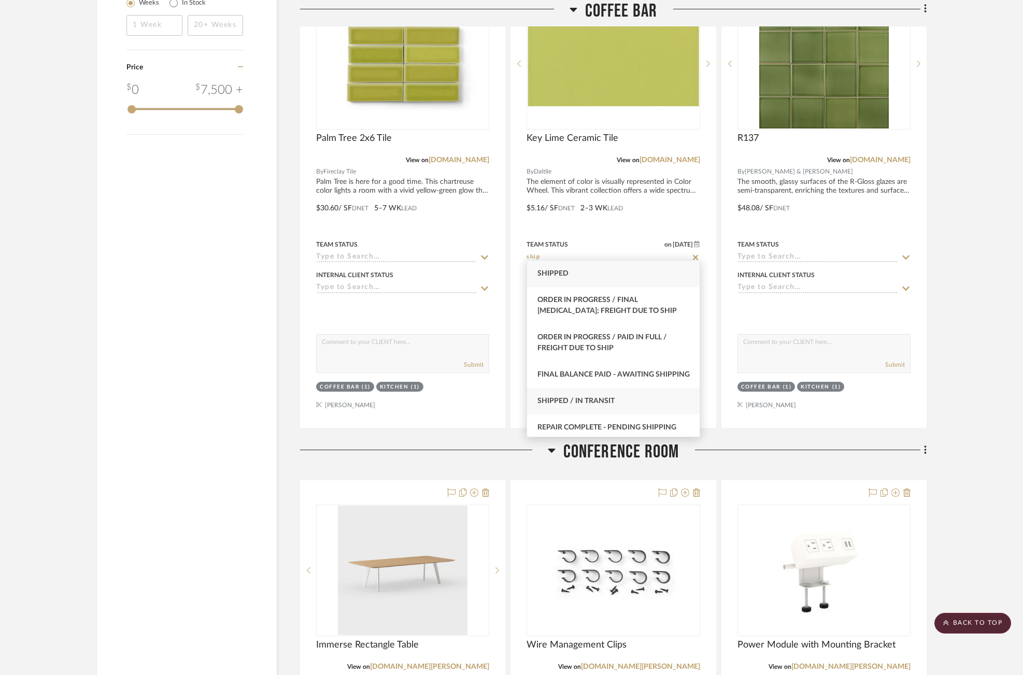
type input "ship"
click at [621, 407] on div "Shipped / In Transit" at bounding box center [613, 401] width 173 height 26
type input "8/21/2025"
type input "Shipped / In Transit"
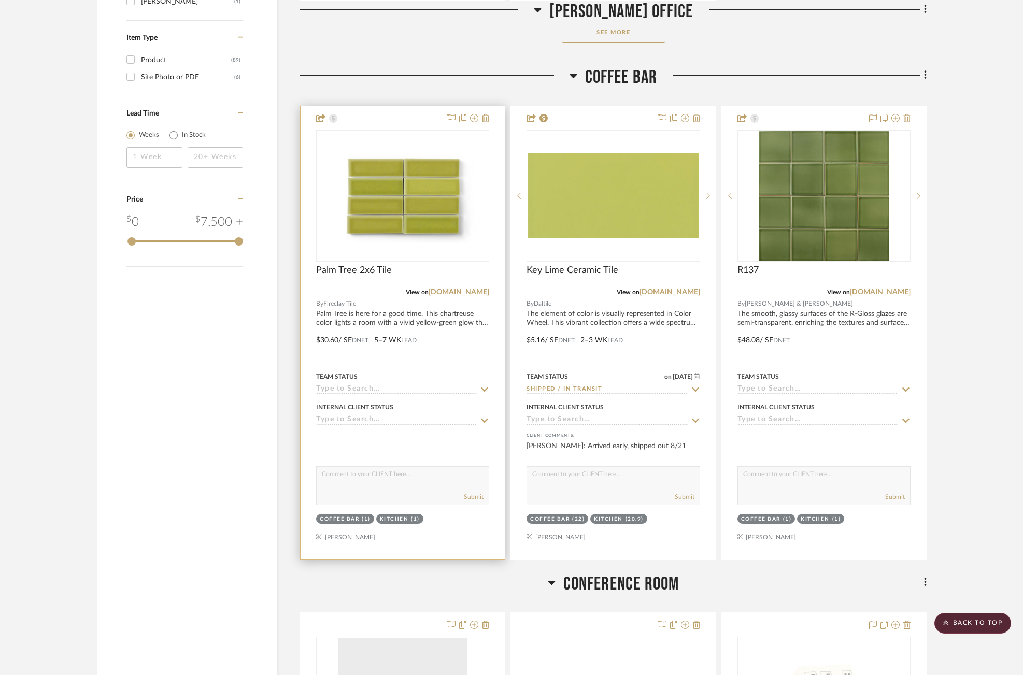
scroll to position [1644, 0]
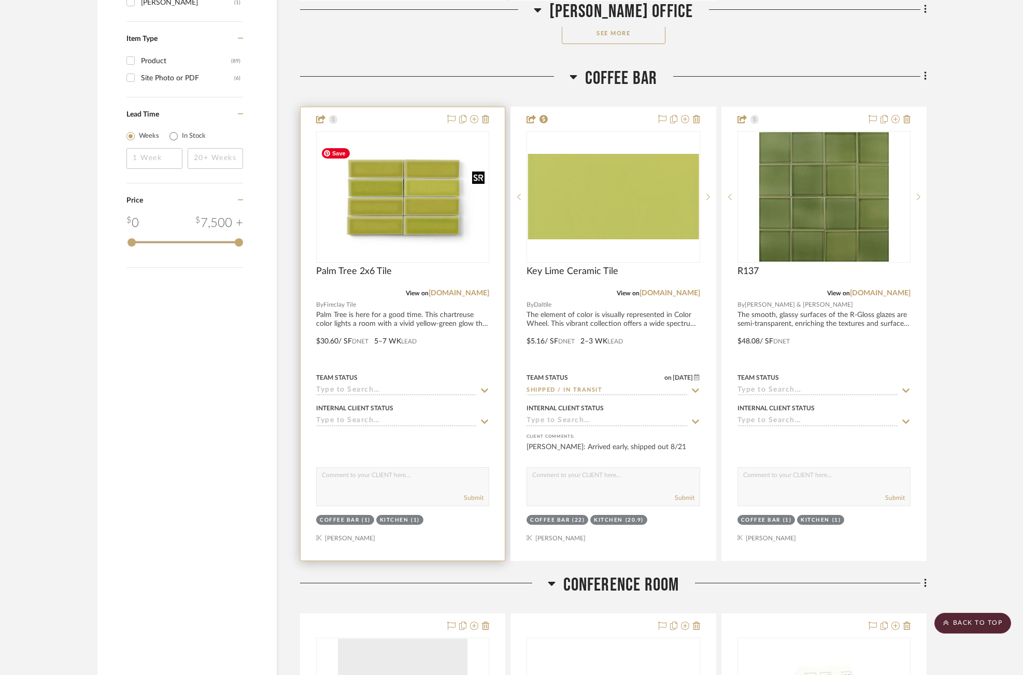
click at [405, 204] on img "0" at bounding box center [402, 197] width 171 height 96
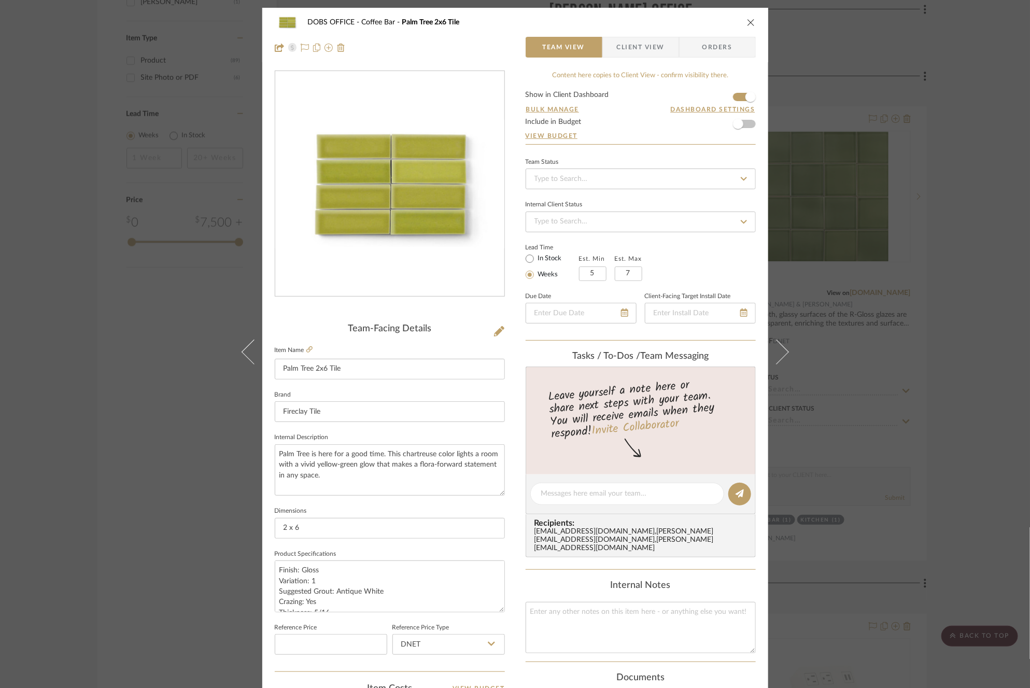
scroll to position [274, 0]
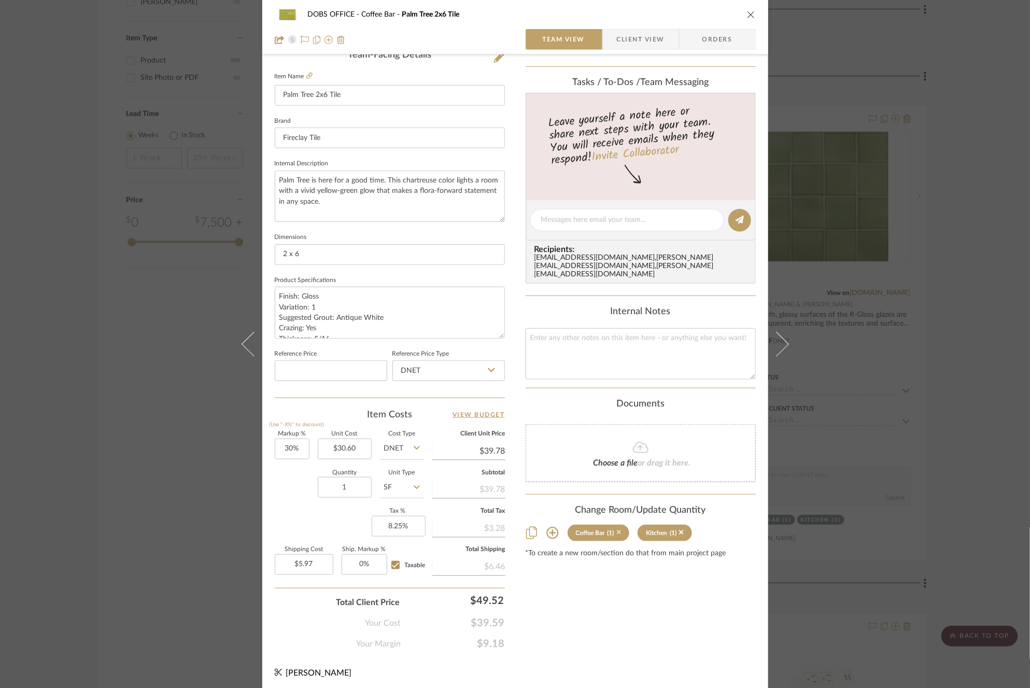
click at [617, 530] on icon at bounding box center [619, 532] width 5 height 5
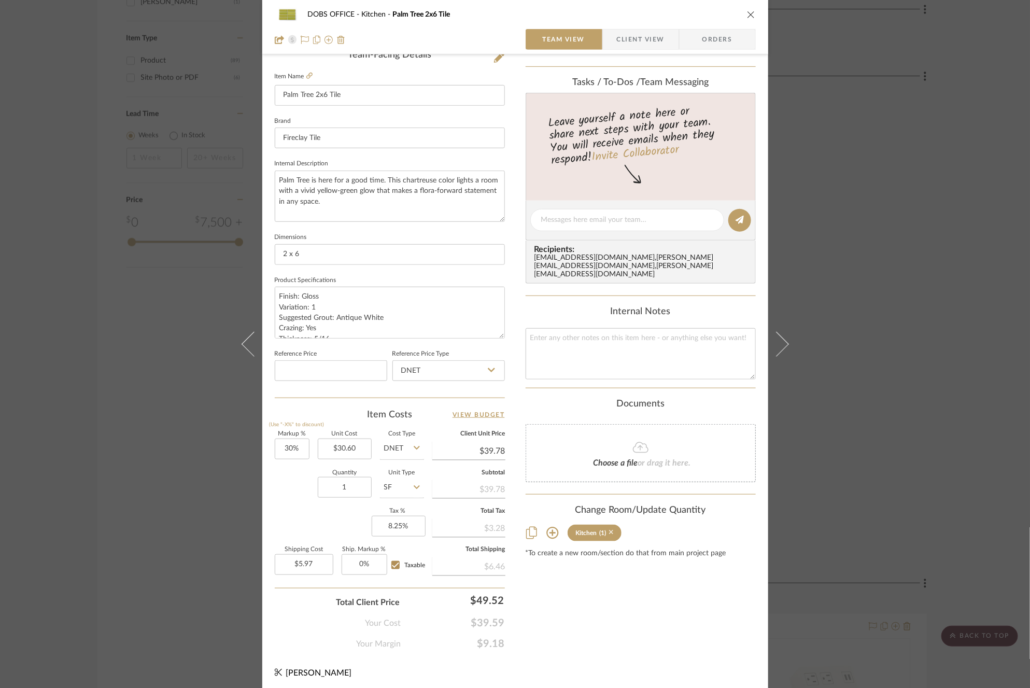
click at [609, 530] on icon at bounding box center [611, 532] width 5 height 5
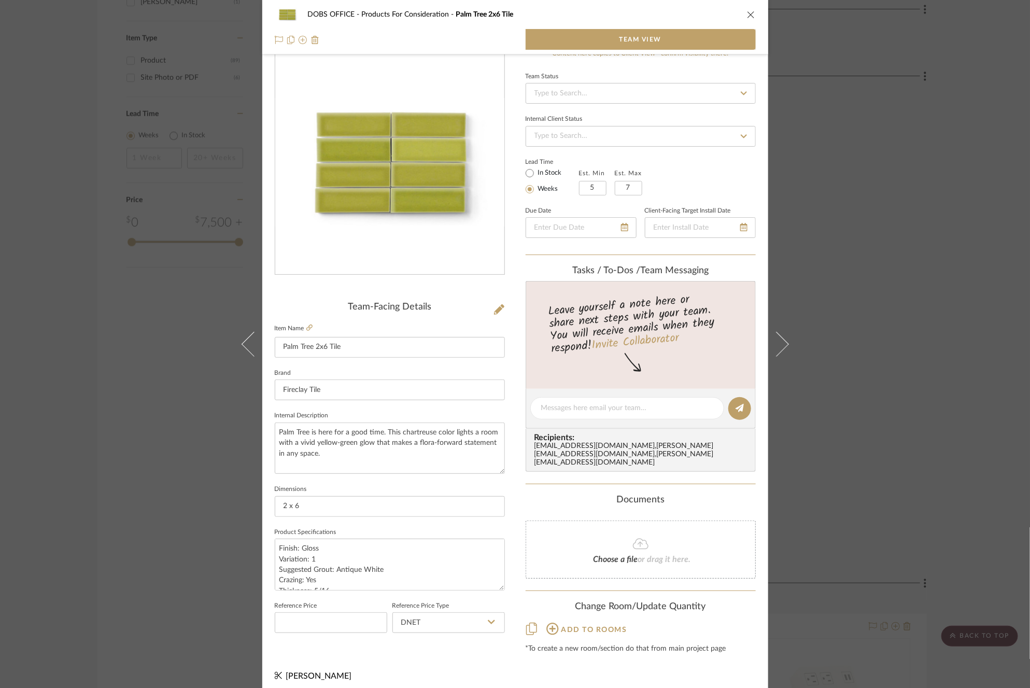
click at [909, 192] on div "DOBS OFFICE Products For Consideration Palm Tree 2x6 Tile Team View Team-Facing…" at bounding box center [515, 344] width 1030 height 688
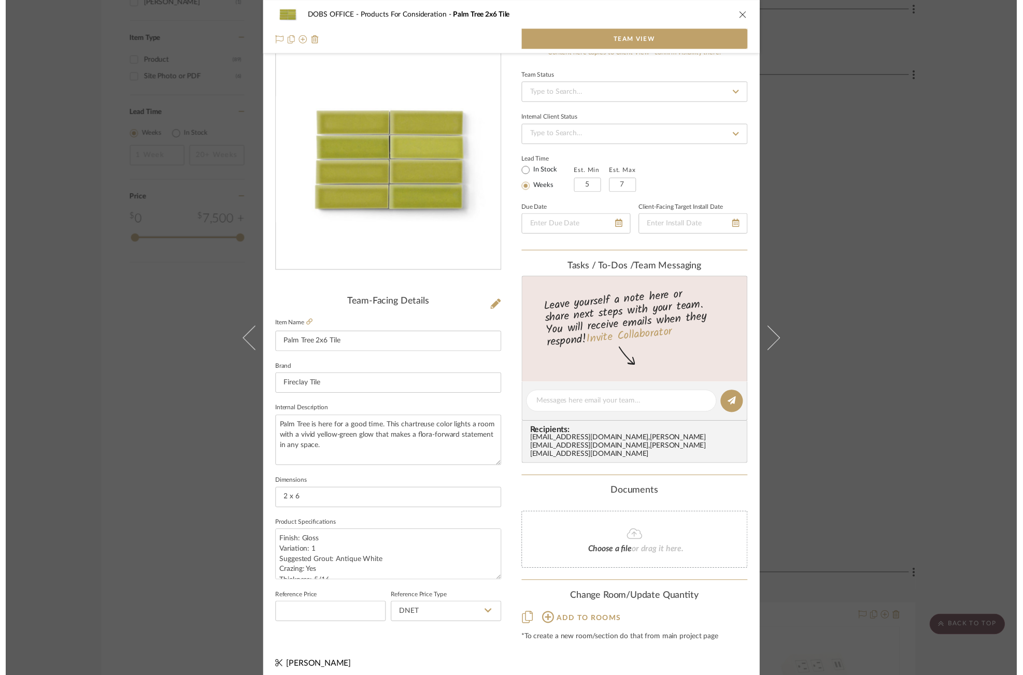
scroll to position [1644, 0]
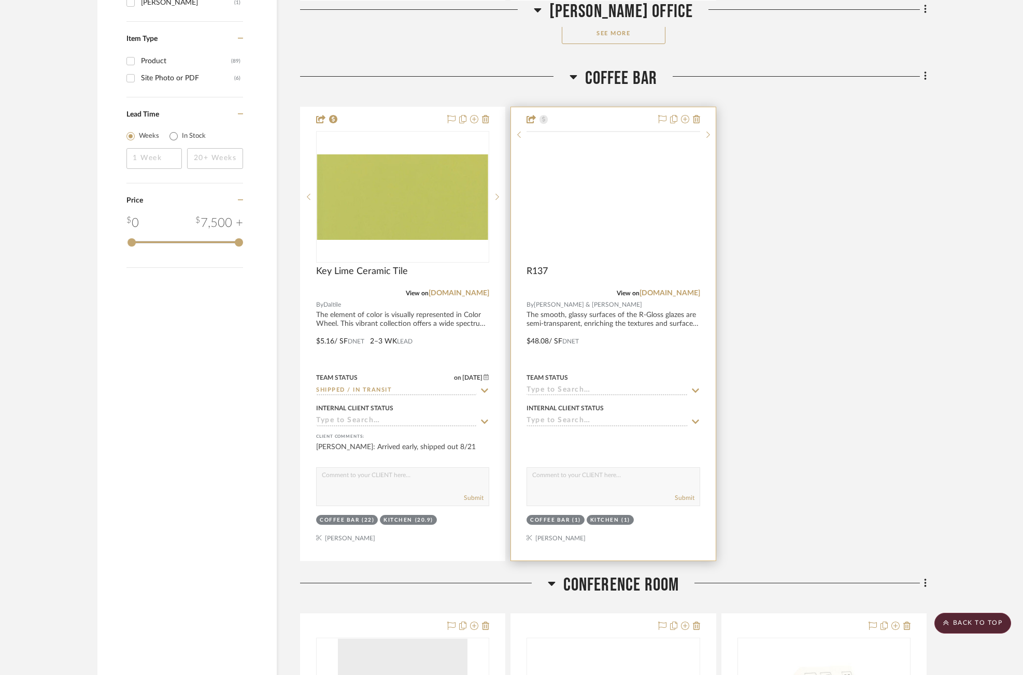
click at [0, 0] on img at bounding box center [0, 0] width 0 height 0
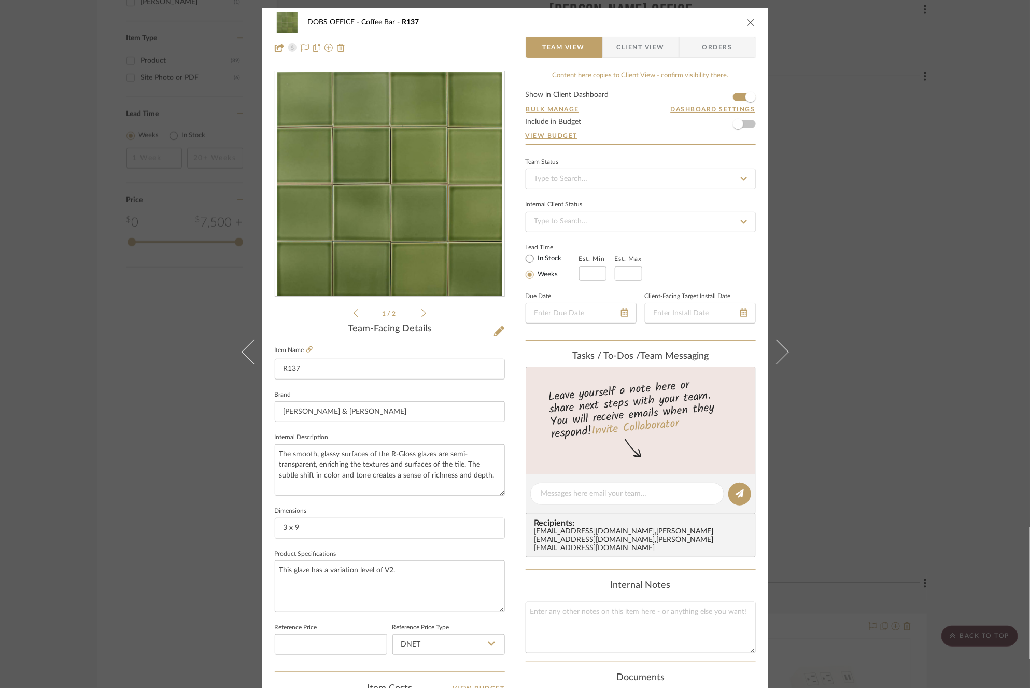
scroll to position [274, 0]
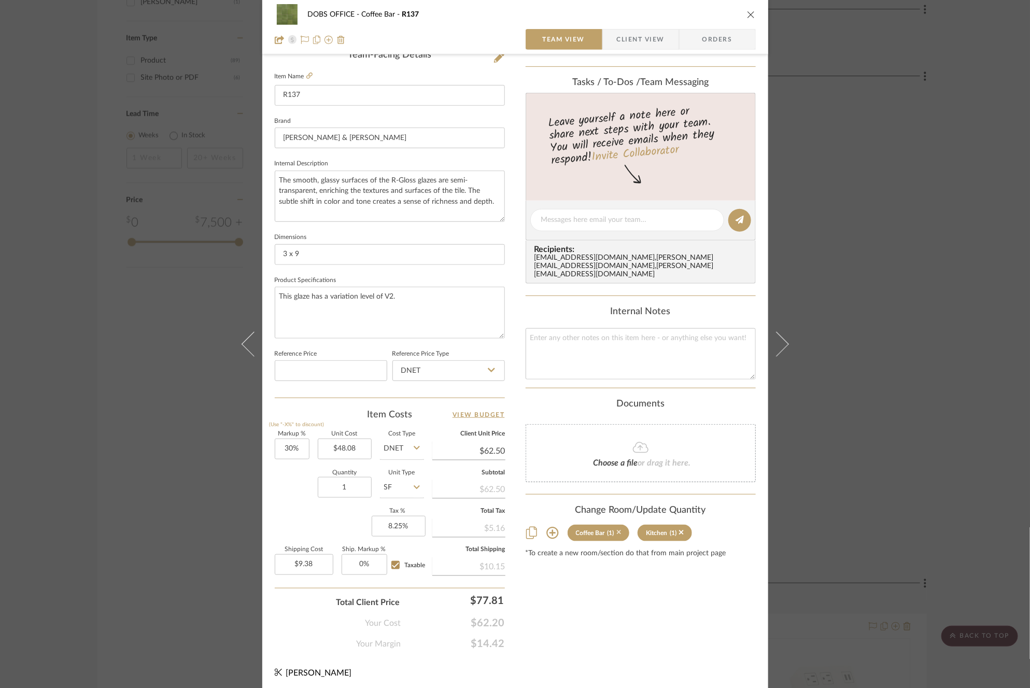
click at [617, 530] on icon at bounding box center [619, 532] width 5 height 5
click at [615, 525] on sr-tag "Kitchen (1)" at bounding box center [595, 533] width 54 height 17
click at [609, 530] on icon at bounding box center [611, 532] width 5 height 5
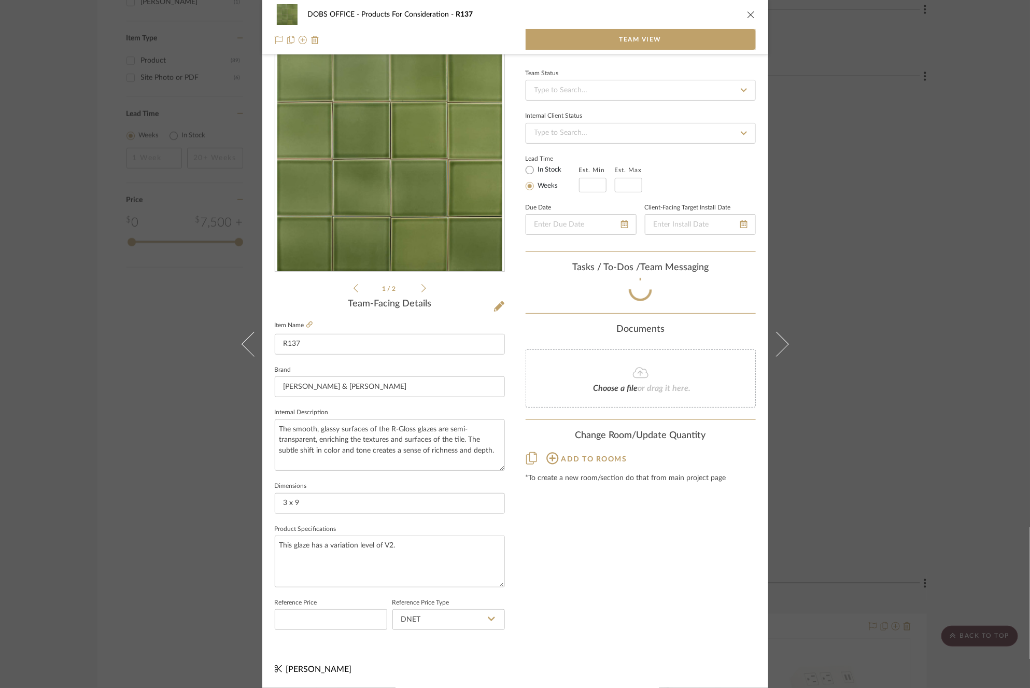
scroll to position [22, 0]
click at [898, 318] on div "DOBS OFFICE Products For Consideration R137 Team View 1 / 2 Team-Facing Details…" at bounding box center [515, 344] width 1030 height 688
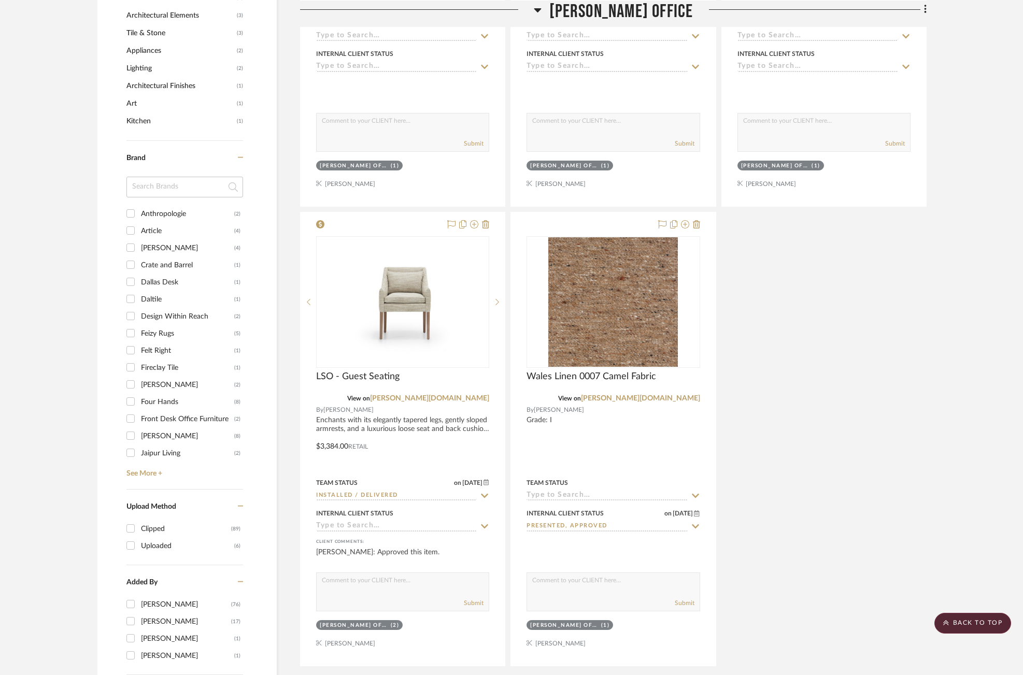
scroll to position [990, 0]
